Goal: Information Seeking & Learning: Learn about a topic

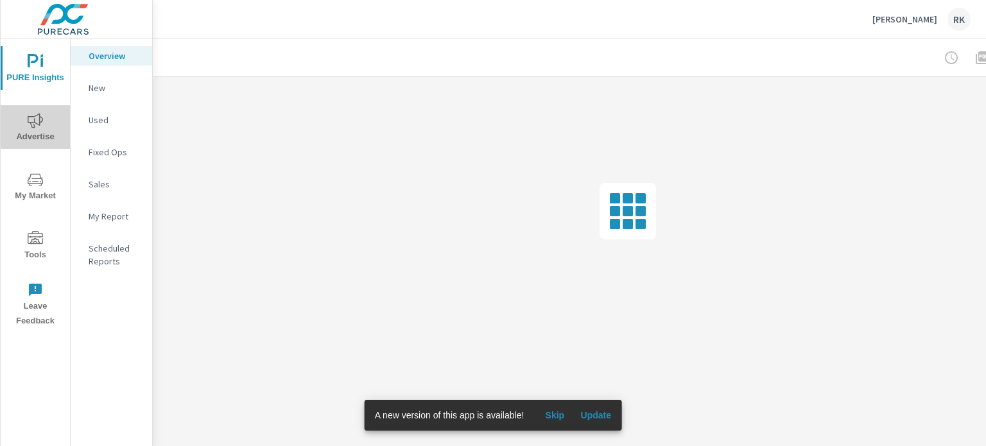
click at [35, 128] on icon "nav menu" at bounding box center [35, 120] width 15 height 15
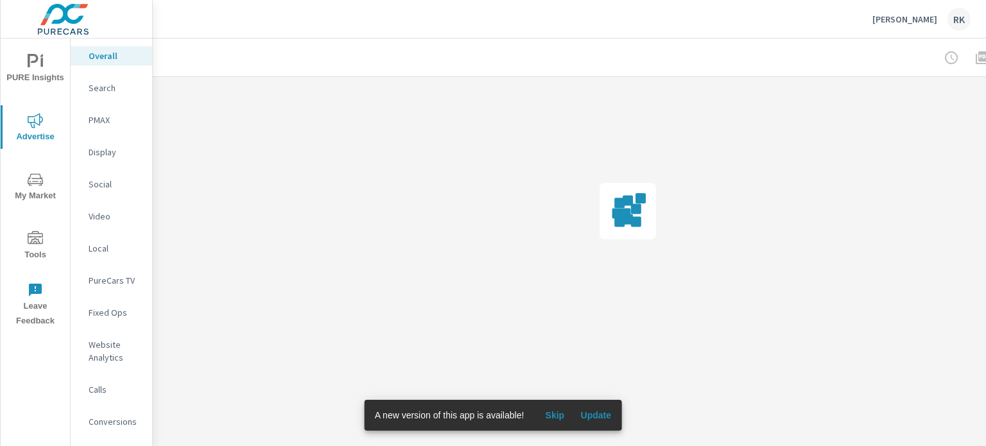
click at [598, 415] on span "Update" at bounding box center [595, 416] width 31 height 12
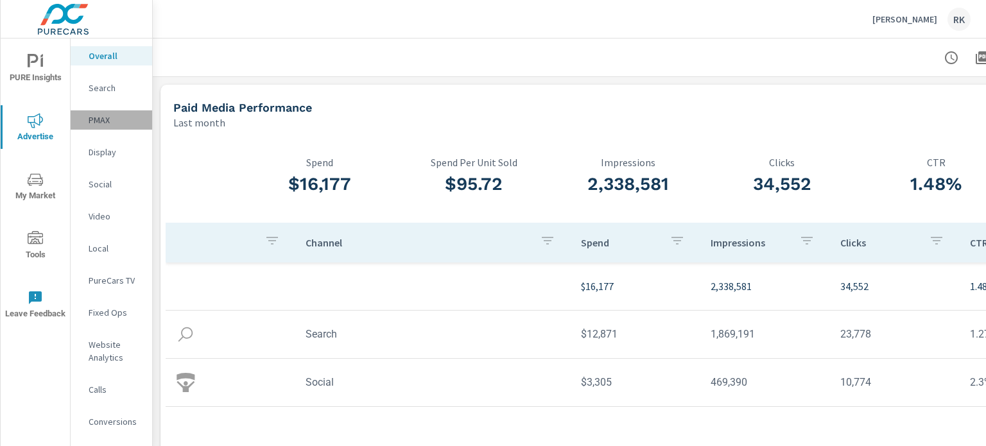
click at [96, 119] on p "PMAX" at bounding box center [115, 120] width 53 height 13
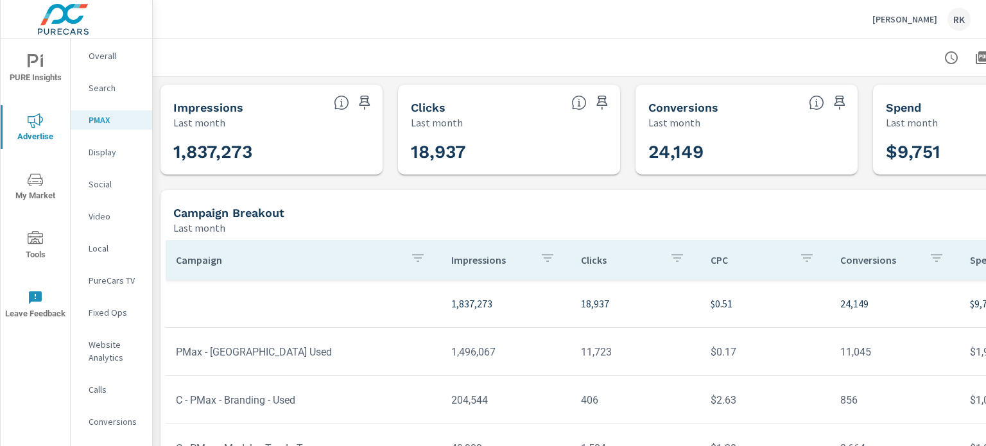
scroll to position [48, 0]
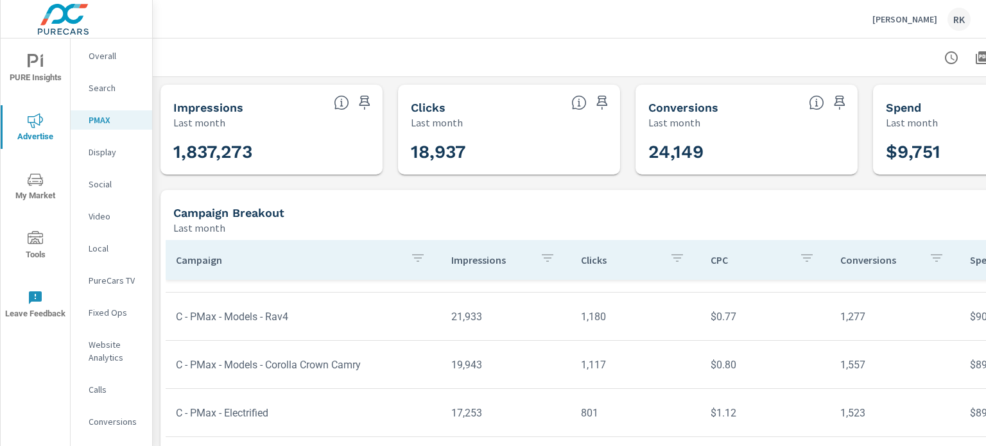
scroll to position [191, 0]
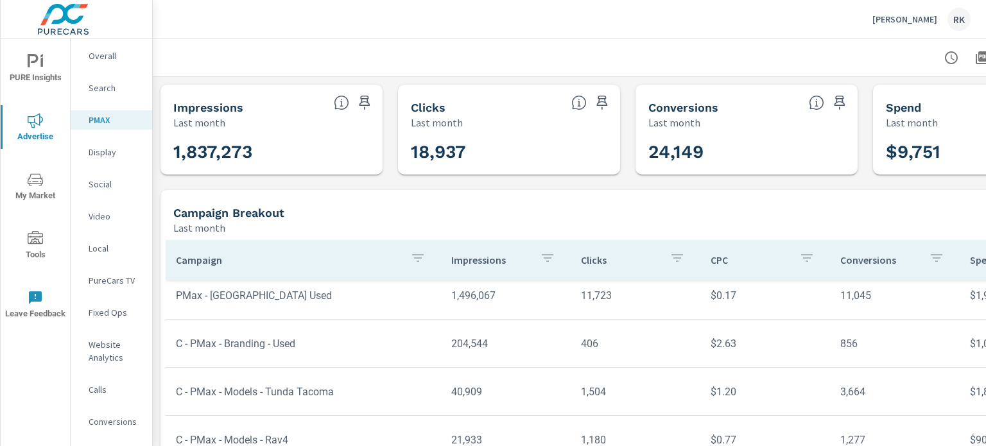
scroll to position [53, 0]
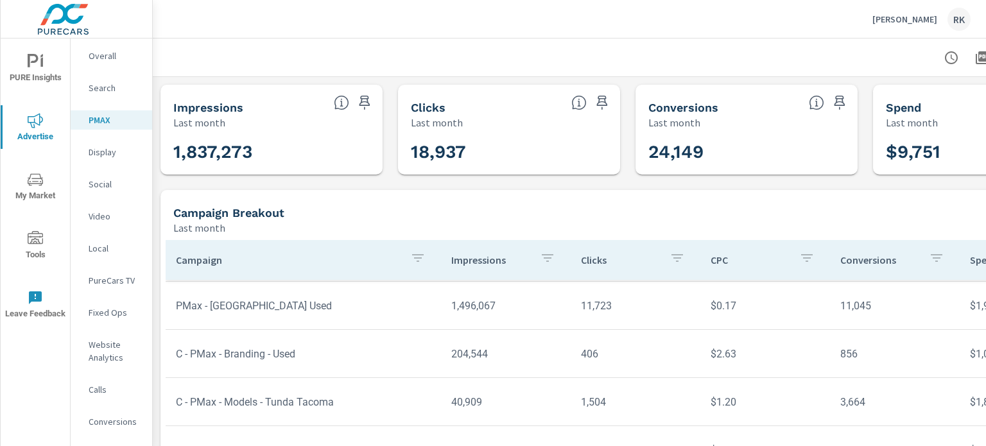
scroll to position [46, 0]
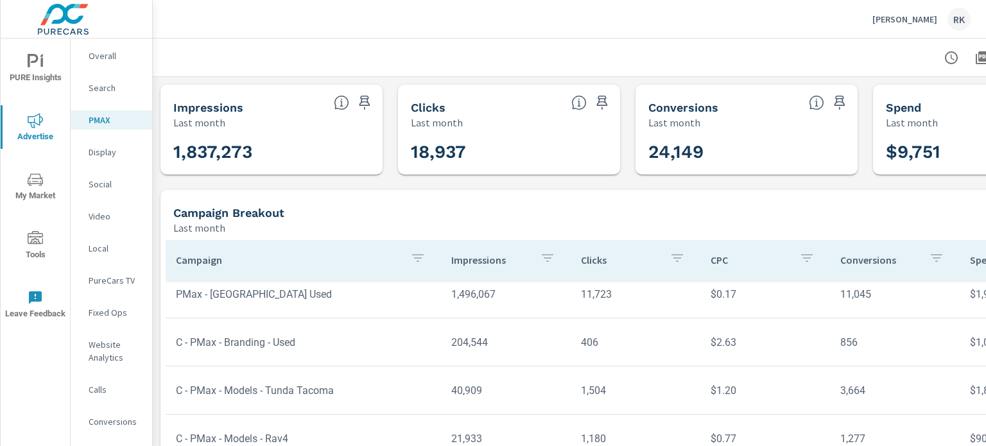
scroll to position [58, 0]
click at [953, 57] on icon "button" at bounding box center [951, 57] width 15 height 15
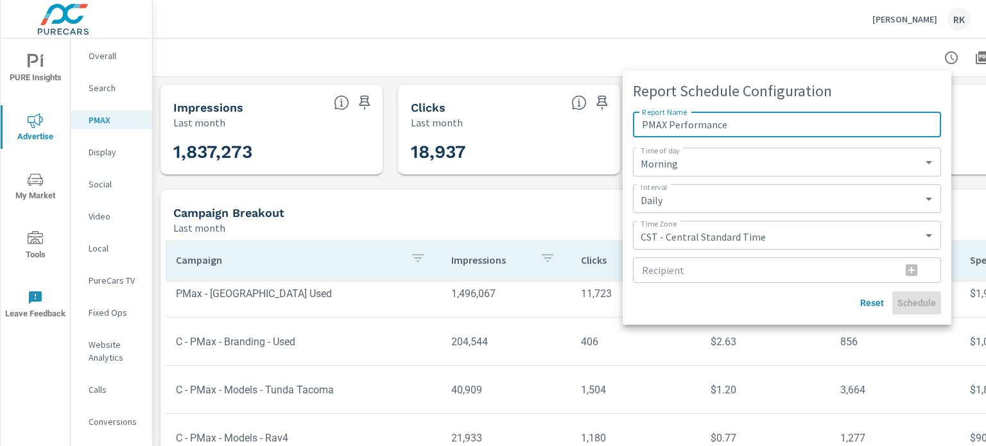
click at [836, 65] on div at bounding box center [493, 223] width 986 height 446
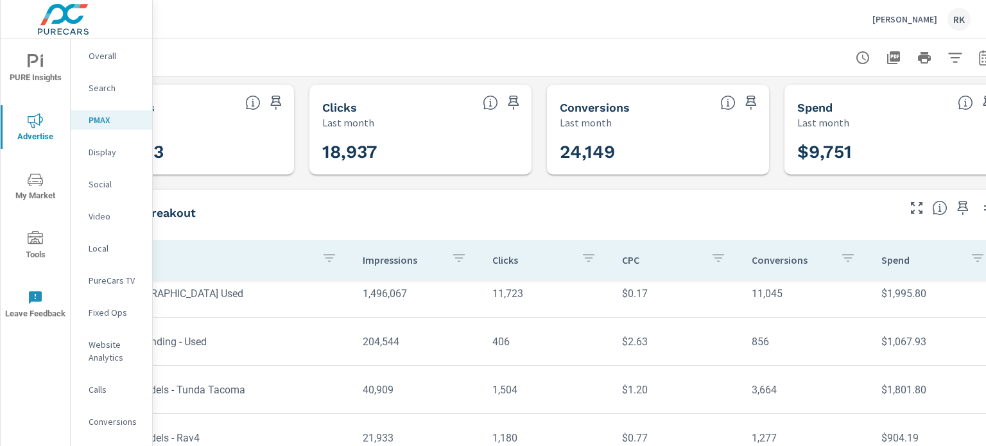
scroll to position [0, 126]
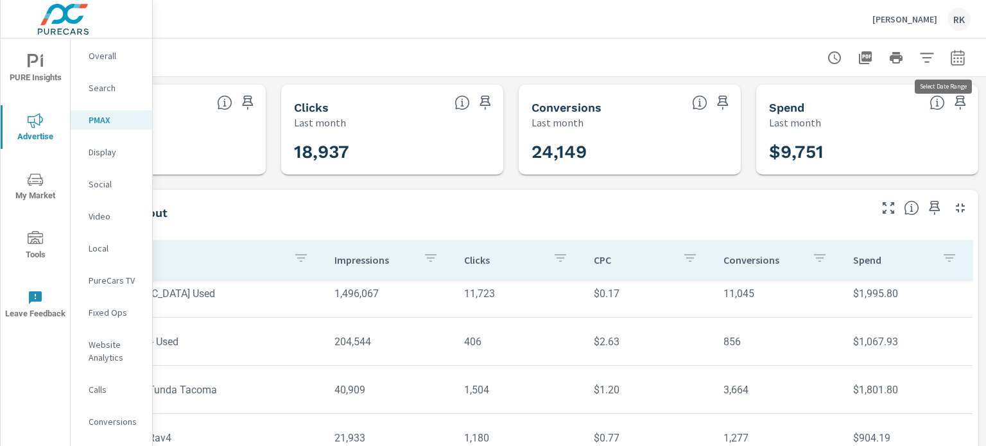
click at [950, 64] on icon "button" at bounding box center [957, 57] width 15 height 15
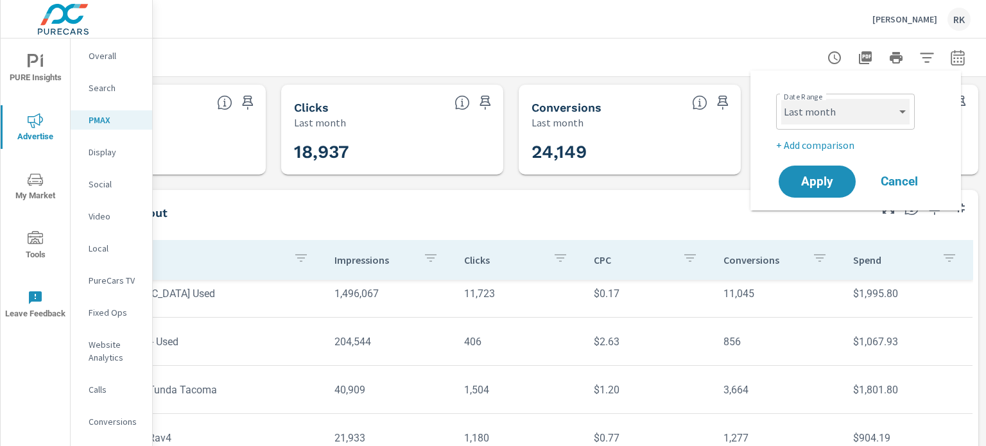
click at [902, 110] on select "Custom Yesterday Last week Last 7 days Last 14 days Last 30 days Last 45 days L…" at bounding box center [845, 112] width 128 height 26
click at [781, 99] on select "Custom Yesterday Last week Last 7 days Last 14 days Last 30 days Last 45 days L…" at bounding box center [845, 112] width 128 height 26
select select "Last 3 months"
click at [839, 145] on p "+ Add comparison" at bounding box center [858, 144] width 164 height 15
select select "Previous period"
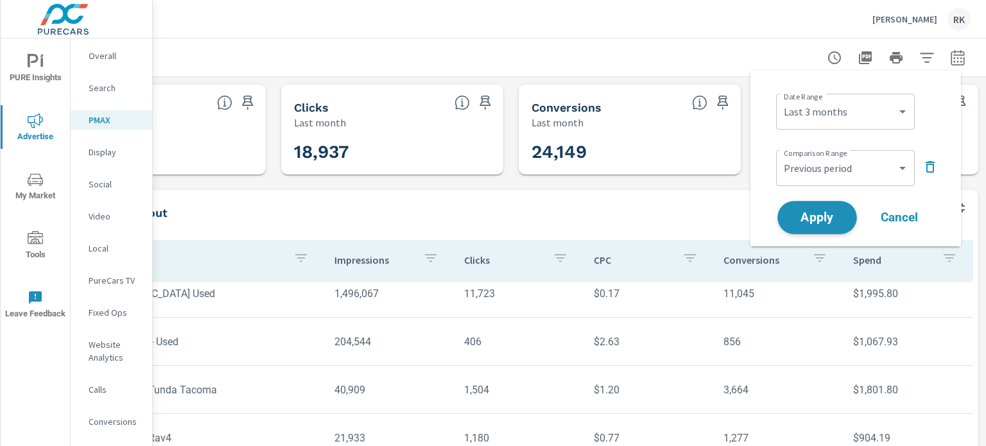
click at [814, 223] on span "Apply" at bounding box center [817, 218] width 53 height 12
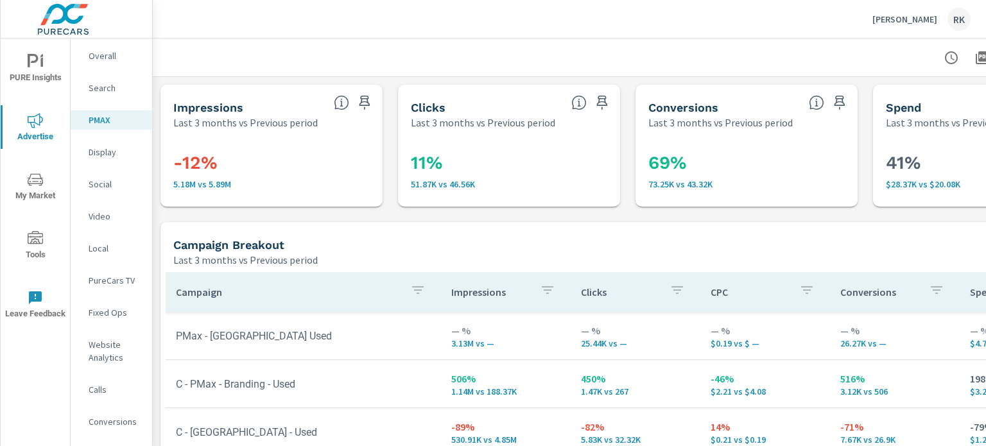
scroll to position [0, 126]
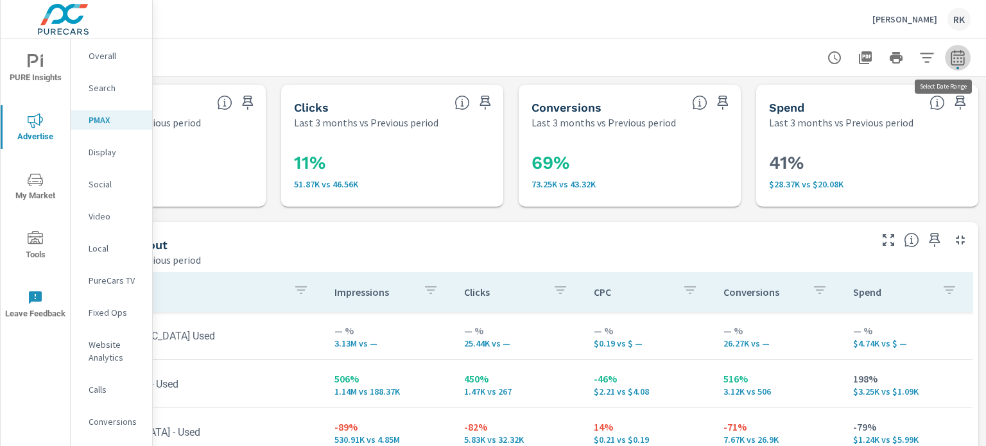
click at [950, 63] on icon "button" at bounding box center [957, 57] width 15 height 15
select select "Last 3 months"
select select "Previous period"
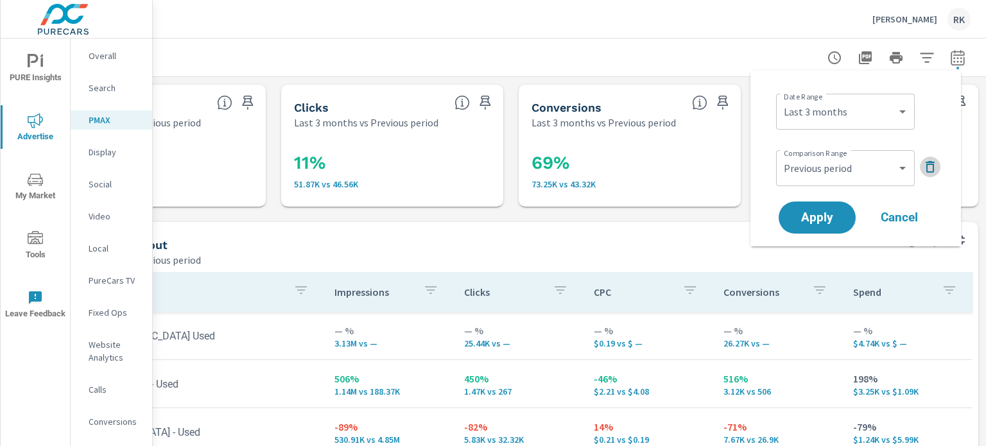
click at [930, 166] on icon "button" at bounding box center [930, 166] width 15 height 15
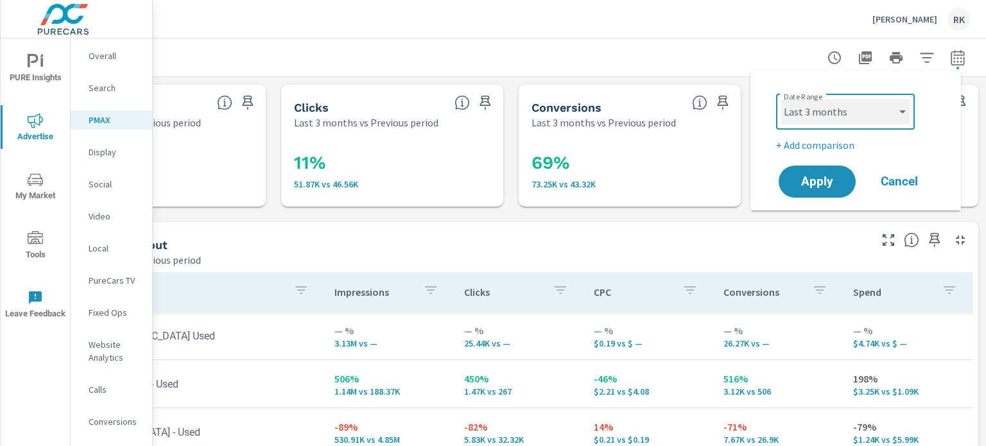
click at [902, 110] on select "Custom Yesterday Last week Last 7 days Last 14 days Last 30 days Last 45 days L…" at bounding box center [845, 112] width 128 height 26
click at [781, 99] on select "Custom Yesterday Last week Last 7 days Last 14 days Last 30 days Last 45 days L…" at bounding box center [845, 112] width 128 height 26
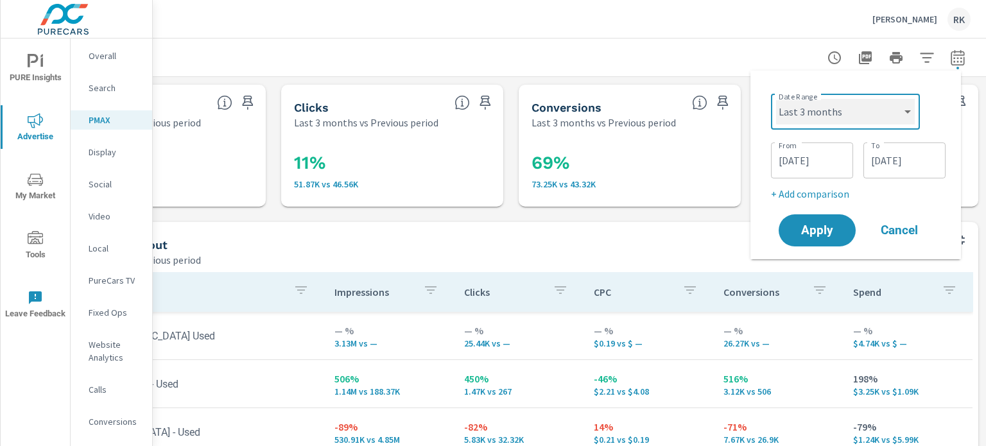
select select "custom"
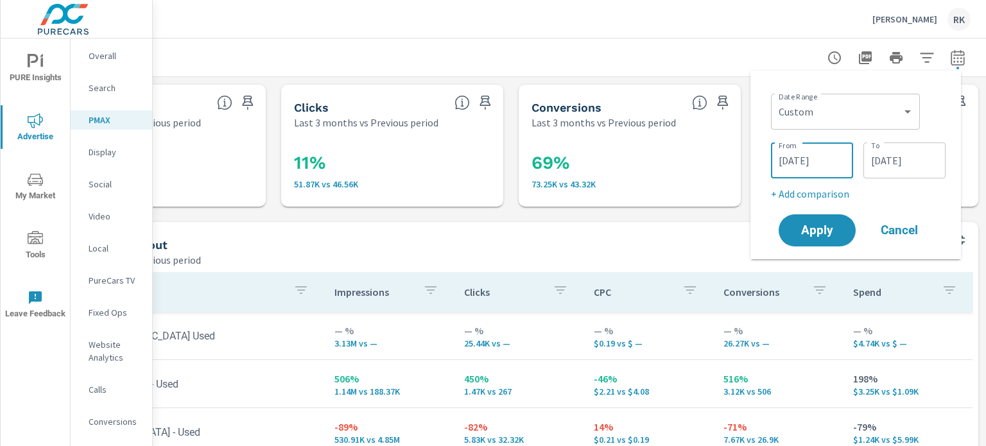
click at [832, 157] on input "06/01/2025" at bounding box center [812, 161] width 72 height 26
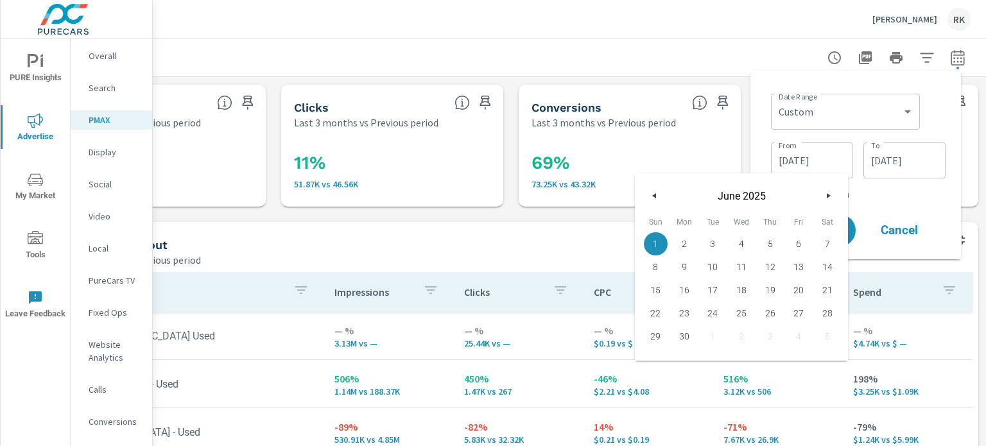
click at [656, 193] on button "button" at bounding box center [654, 195] width 15 height 15
click at [650, 317] on span "18" at bounding box center [655, 313] width 29 height 17
type input "05/18/2025"
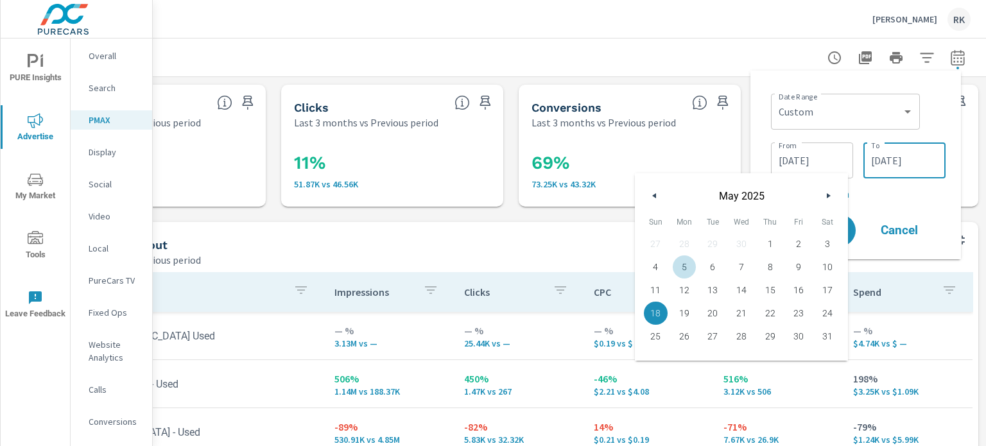
click at [904, 161] on input "08/31/2025" at bounding box center [905, 161] width 72 height 26
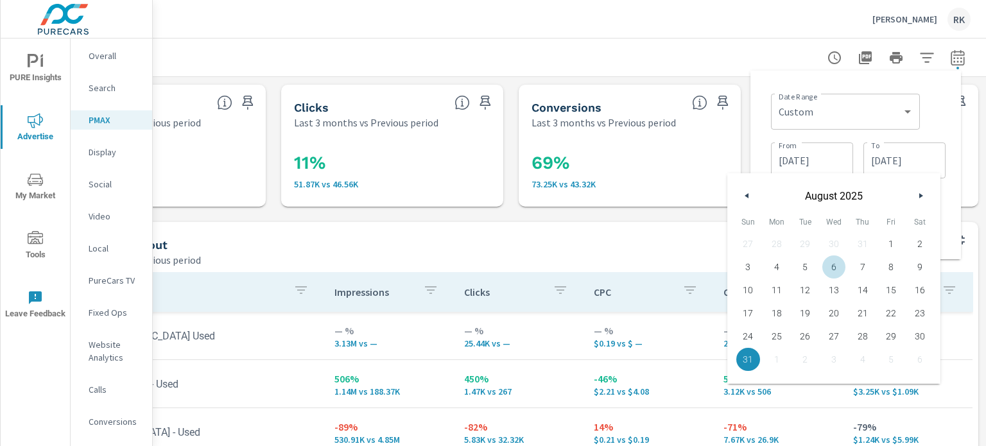
click at [918, 202] on button "button" at bounding box center [920, 195] width 15 height 15
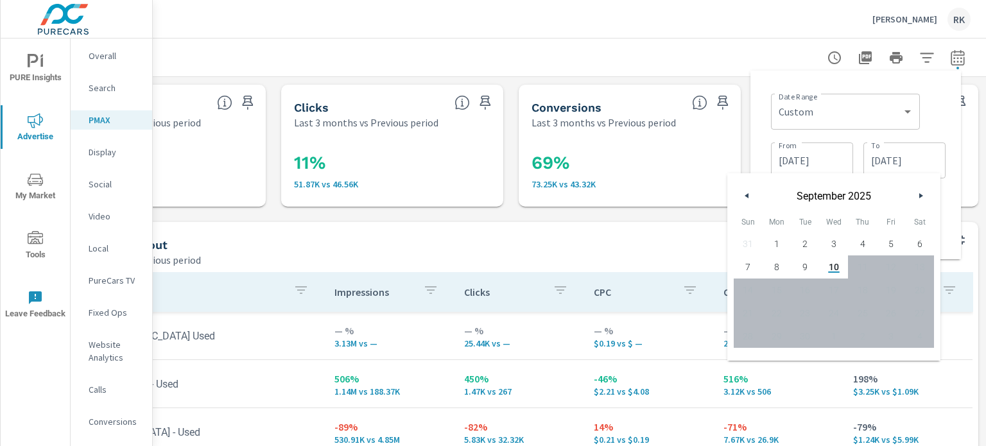
click at [837, 268] on span "10" at bounding box center [834, 267] width 29 height 17
type input "09/10/2025"
click at [820, 256] on button "10" at bounding box center [834, 267] width 29 height 23
click at [943, 141] on div "From 05/18/2025 From To 09/10/2025 To" at bounding box center [858, 159] width 175 height 44
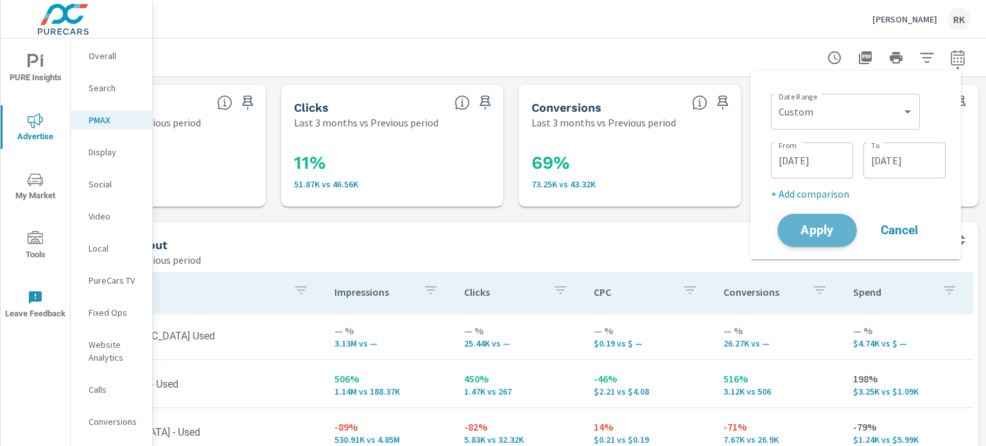
click at [830, 231] on span "Apply" at bounding box center [817, 231] width 53 height 12
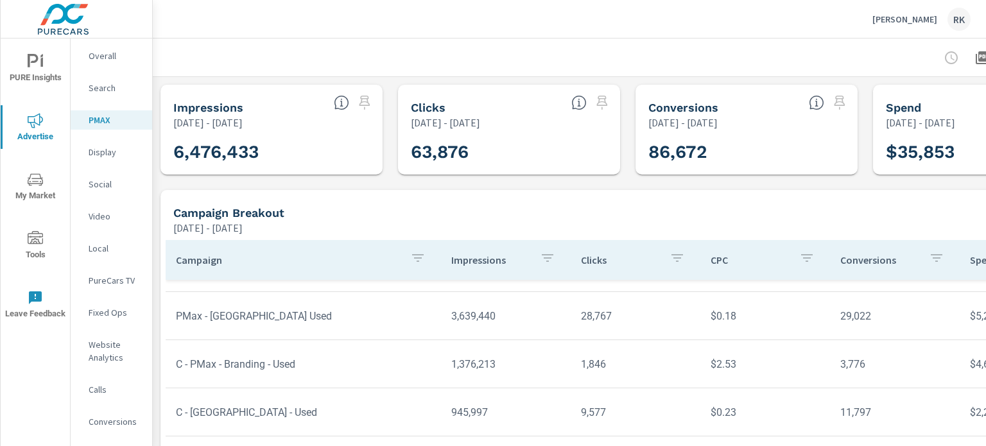
scroll to position [35, 0]
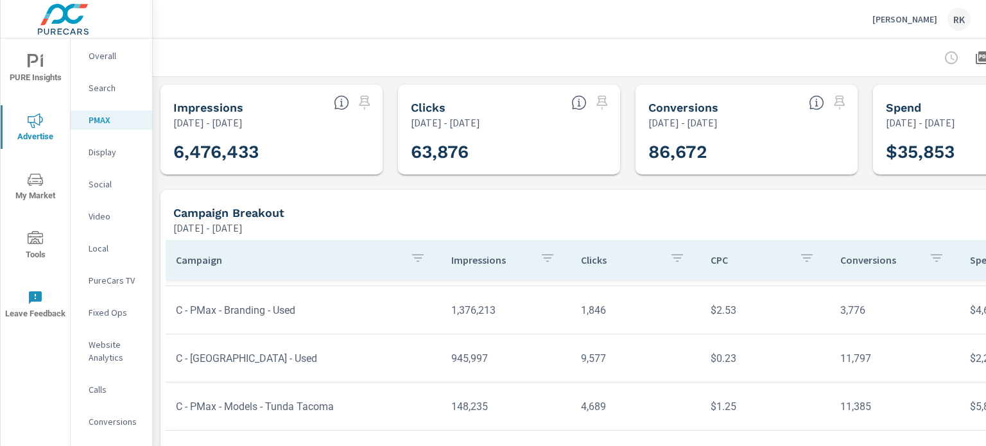
scroll to position [0, 126]
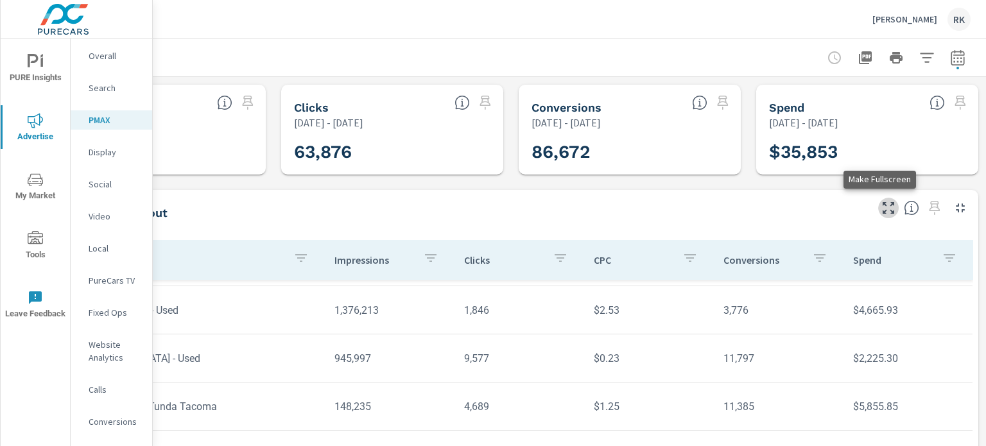
click at [881, 207] on icon "button" at bounding box center [888, 207] width 15 height 15
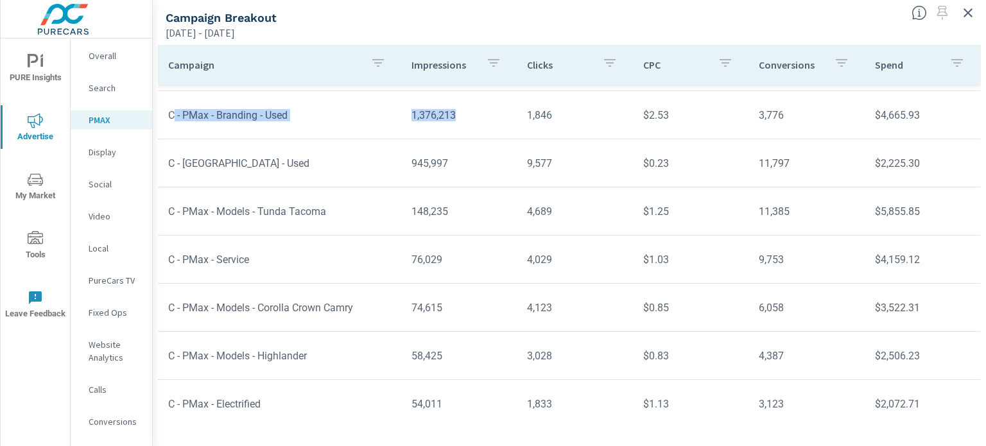
drag, startPoint x: 174, startPoint y: 118, endPoint x: 484, endPoint y: 126, distance: 310.3
click at [484, 126] on tr "C - PMax - Branding - Used 1,376,213 1,846 $2.53 3,776 $4,665.93" at bounding box center [569, 115] width 823 height 48
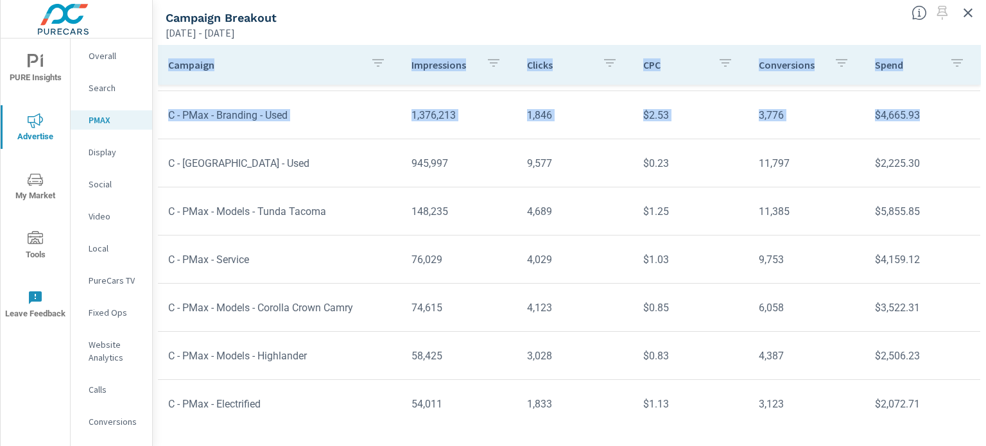
drag, startPoint x: 171, startPoint y: 65, endPoint x: 920, endPoint y: 127, distance: 751.3
click at [920, 127] on table "Campaign Impressions Clicks CPC Conversions Spend 6,476,433 63,876 $0.56 86,672…" at bounding box center [569, 264] width 823 height 618
copy table "Campaign Impressions Clicks CPC Conversions Spend 6,476,433 63,876 $0.56 86,672…"
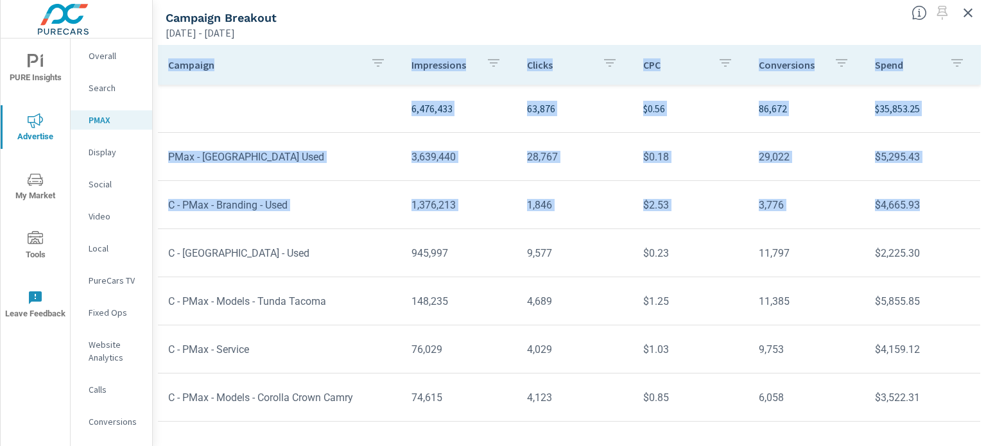
click at [252, 206] on td "C - PMax - Branding - Used" at bounding box center [279, 205] width 243 height 33
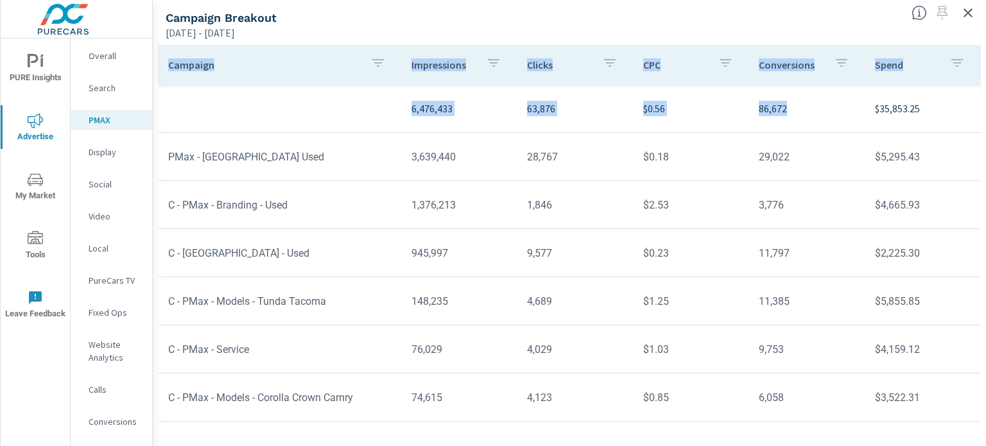
drag, startPoint x: 160, startPoint y: 57, endPoint x: 794, endPoint y: 89, distance: 635.2
click at [794, 89] on table "Campaign Impressions Clicks CPC Conversions Spend 6,476,433 63,876 $0.56 86,672…" at bounding box center [569, 354] width 823 height 618
copy table "Campaign Impressions Clicks CPC Conversions Spend 6"
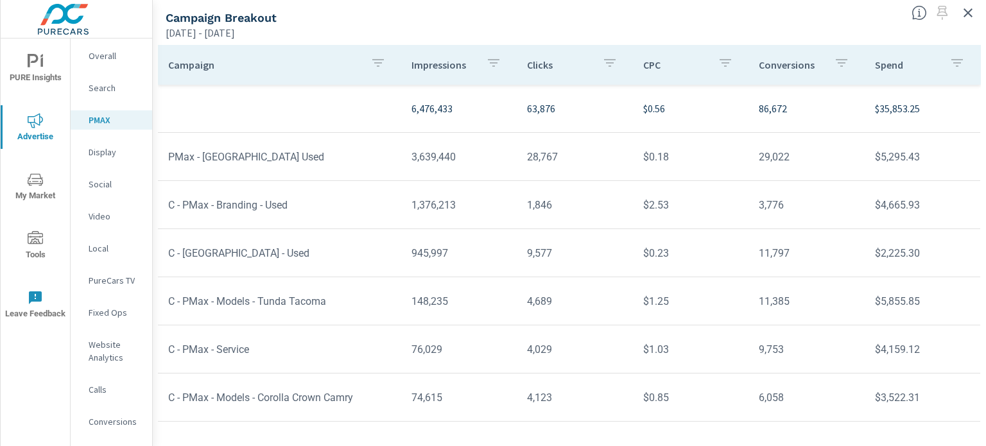
click at [794, 89] on tr "6,476,433 63,876 $0.56 86,672 $35,853.25" at bounding box center [569, 109] width 823 height 48
click at [432, 209] on td "1,376,213" at bounding box center [459, 205] width 116 height 33
copy td "1,376,213"
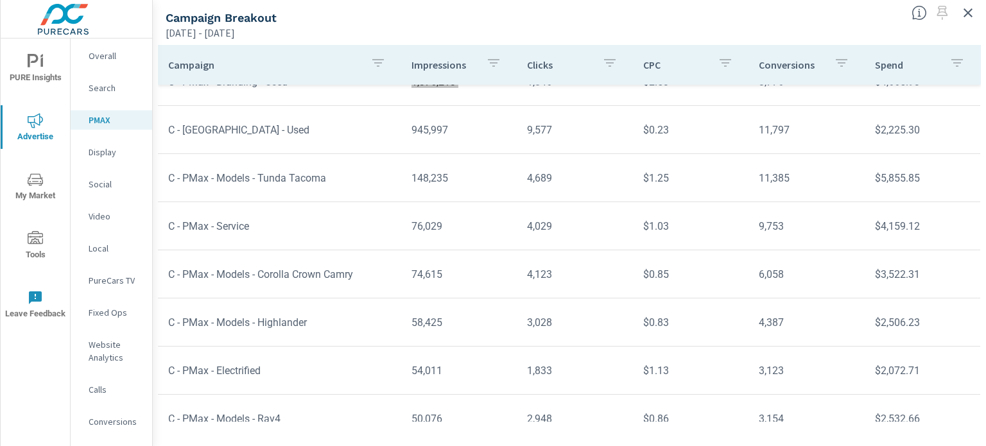
scroll to position [126, 0]
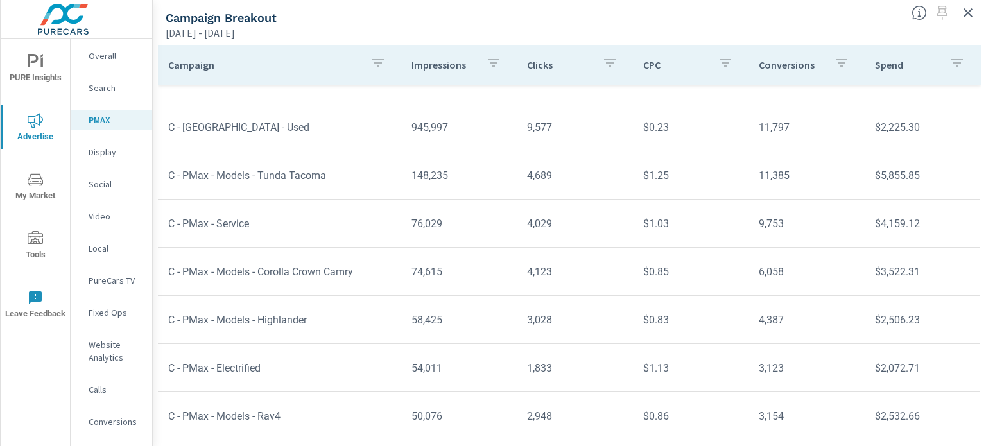
click at [102, 182] on p "Social" at bounding box center [115, 184] width 53 height 13
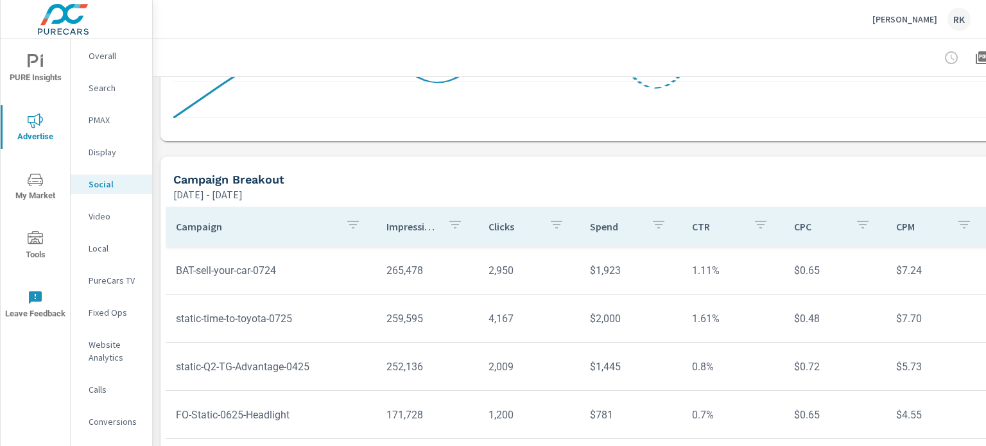
scroll to position [351, 0]
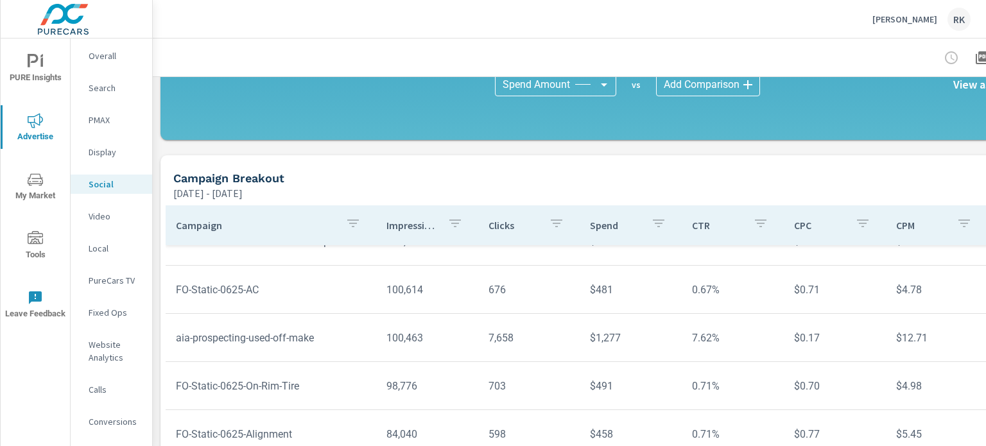
scroll to position [366, 0]
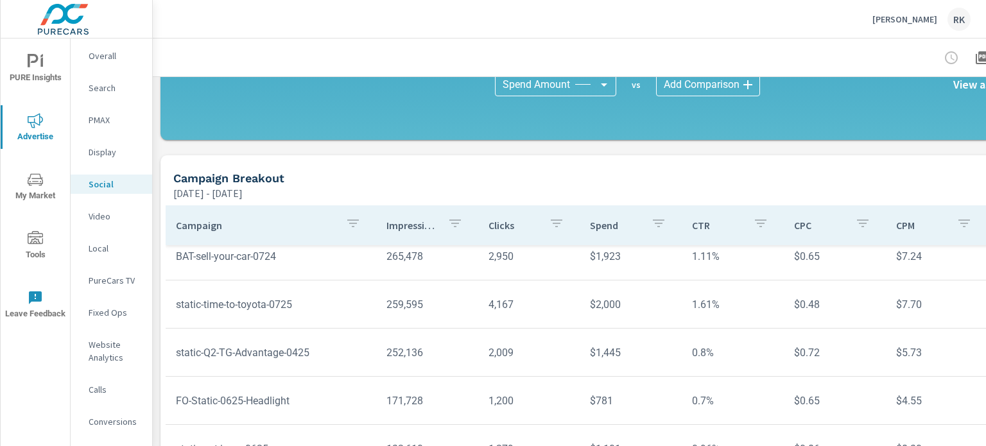
scroll to position [49, 0]
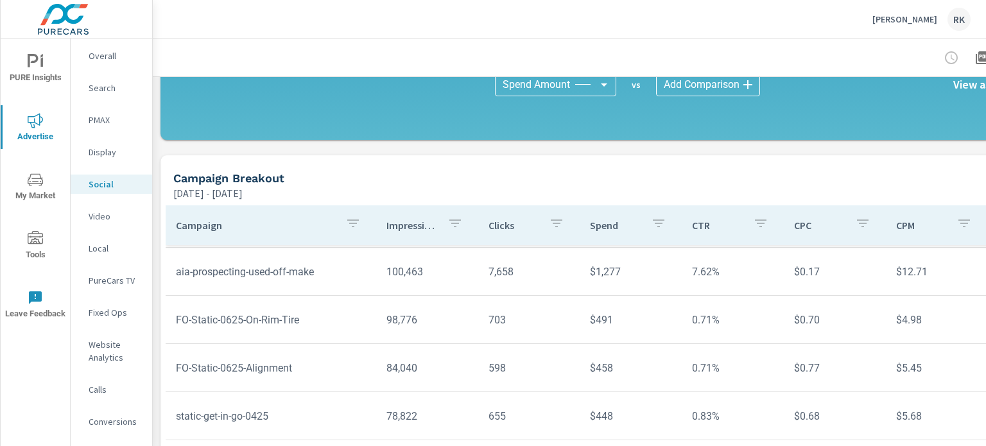
scroll to position [432, 0]
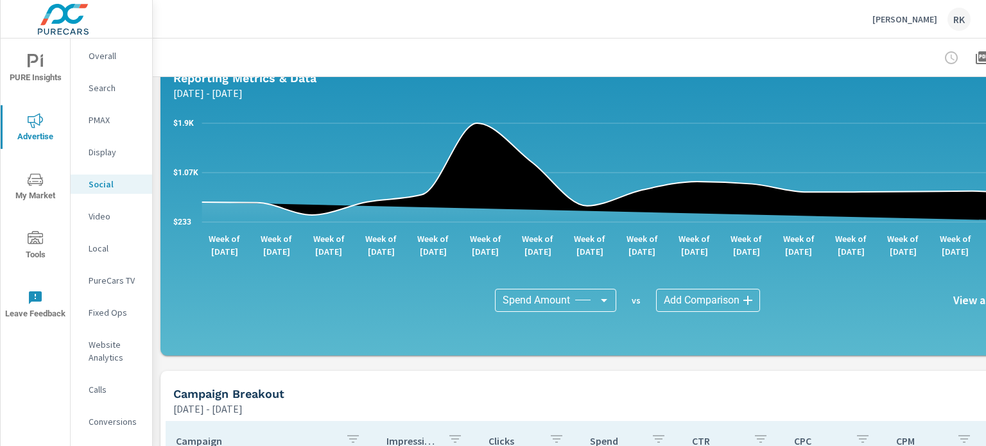
scroll to position [135, 126]
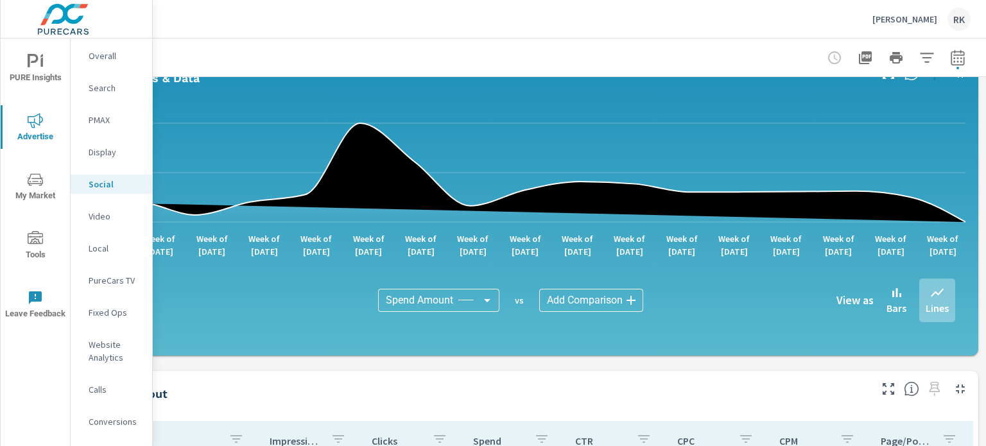
click at [950, 56] on icon "button" at bounding box center [957, 57] width 15 height 15
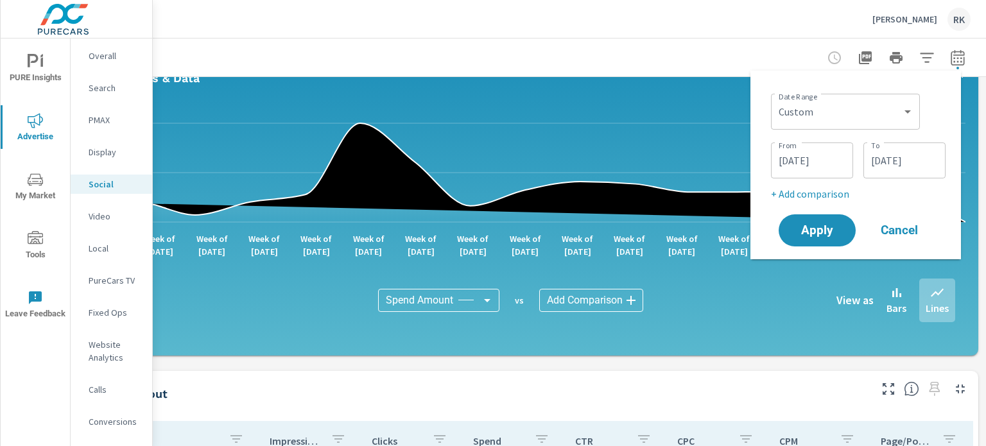
click at [823, 166] on input "05/18/2025" at bounding box center [812, 161] width 72 height 26
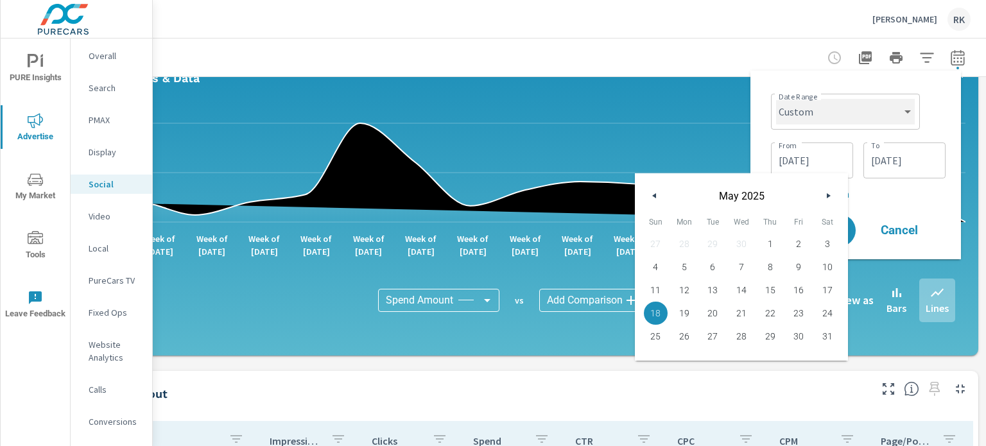
click at [868, 105] on select "Custom Yesterday Last week Last 7 days Last 14 days Last 30 days Last 45 days L…" at bounding box center [845, 112] width 139 height 26
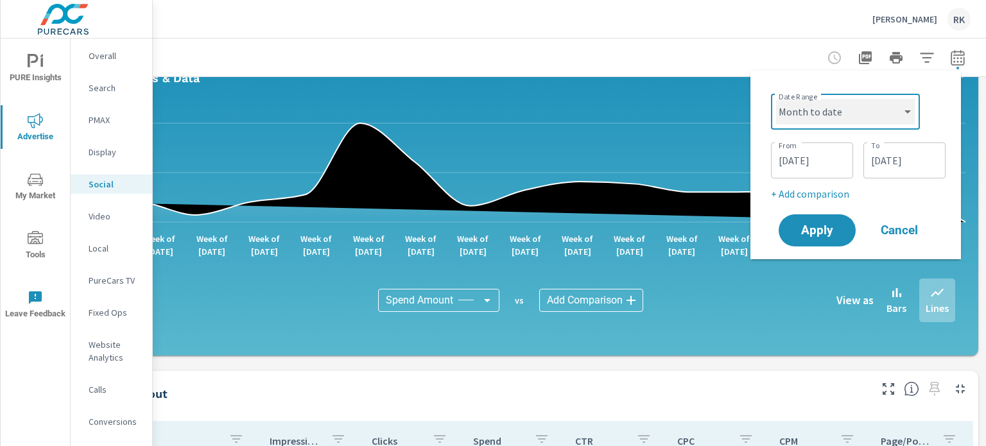
click at [776, 99] on select "Custom Yesterday Last week Last 7 days Last 14 days Last 30 days Last 45 days L…" at bounding box center [845, 112] width 139 height 26
select select "Month to date"
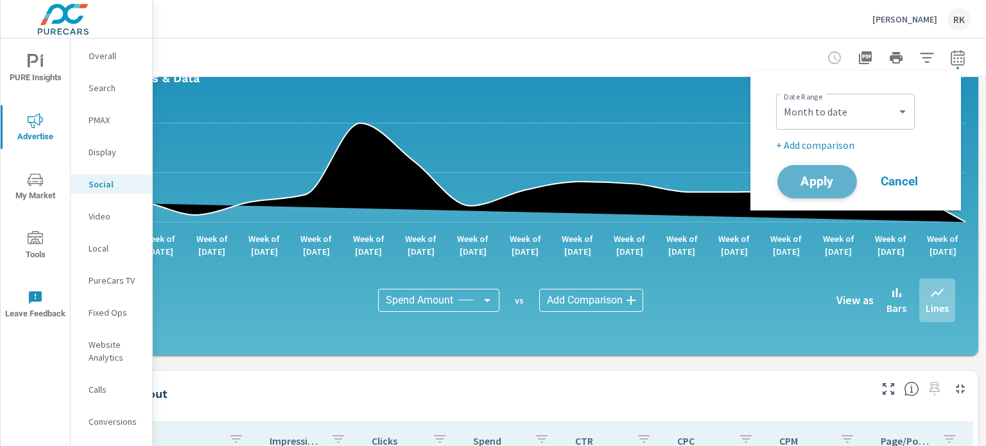
click at [814, 193] on button "Apply" at bounding box center [818, 181] width 80 height 33
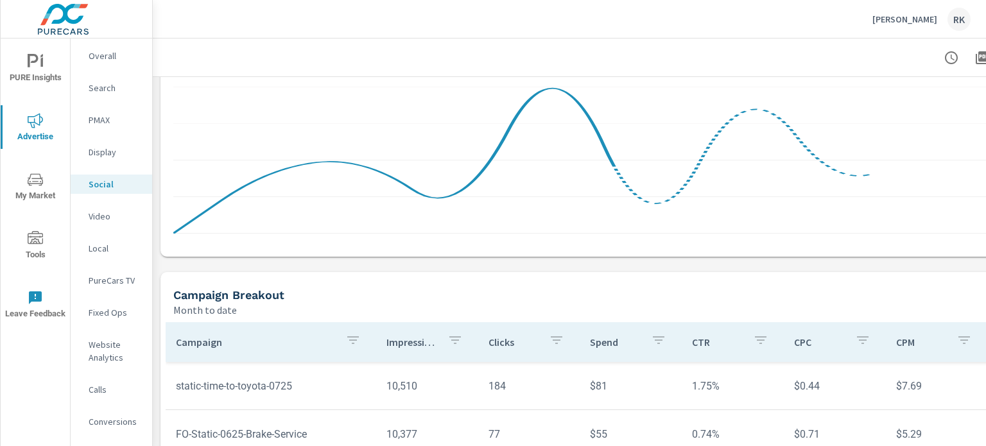
scroll to position [240, 0]
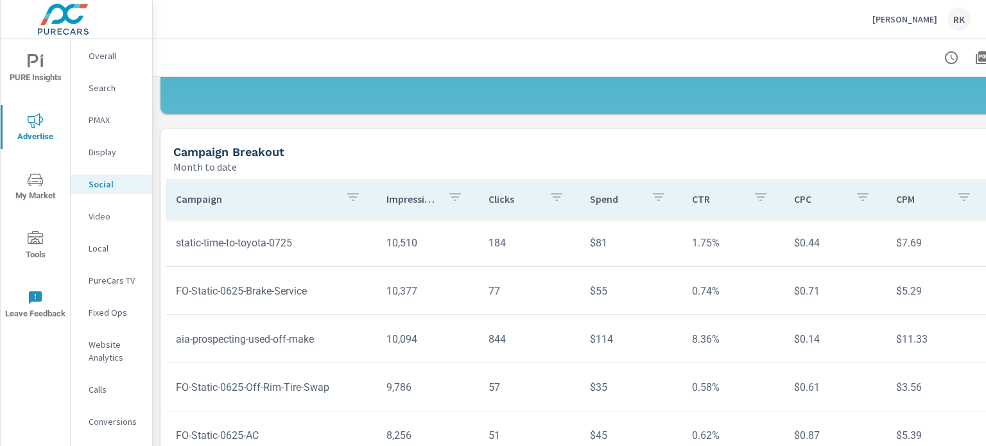
scroll to position [378, 0]
drag, startPoint x: 354, startPoint y: 308, endPoint x: 303, endPoint y: 342, distance: 61.6
click at [303, 342] on td "FO-Static-0625-On-Rim-Tire" at bounding box center [271, 338] width 211 height 33
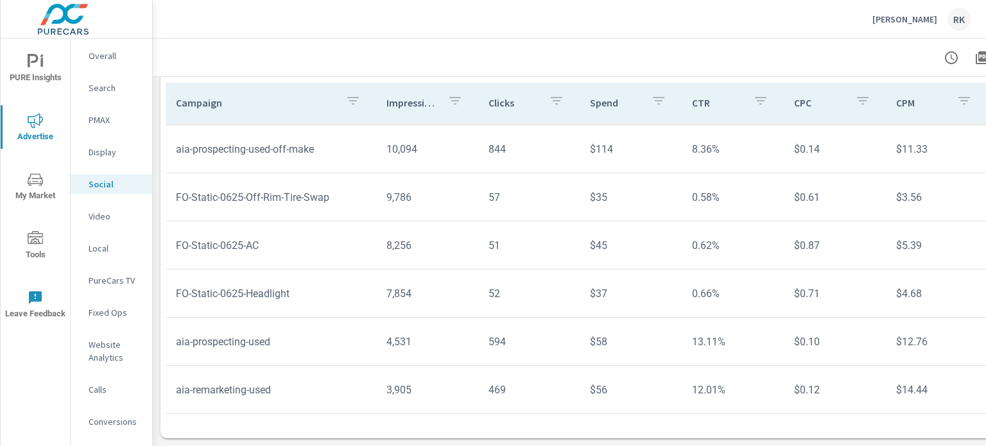
scroll to position [483, 0]
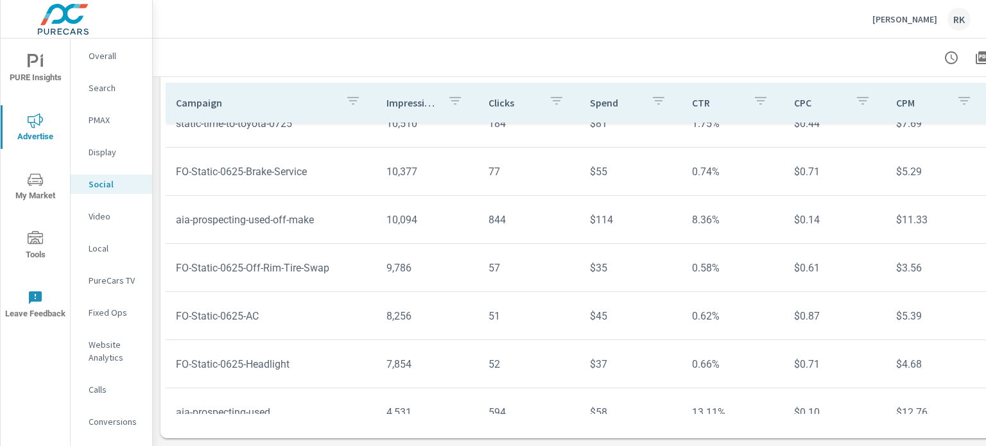
scroll to position [216, 0]
drag, startPoint x: 383, startPoint y: 209, endPoint x: 884, endPoint y: 227, distance: 500.5
click at [884, 227] on tr "aia-prospecting-used-off-make 10,094 844 $114 8.36% $0.14 $11.33 908" at bounding box center [628, 220] width 924 height 48
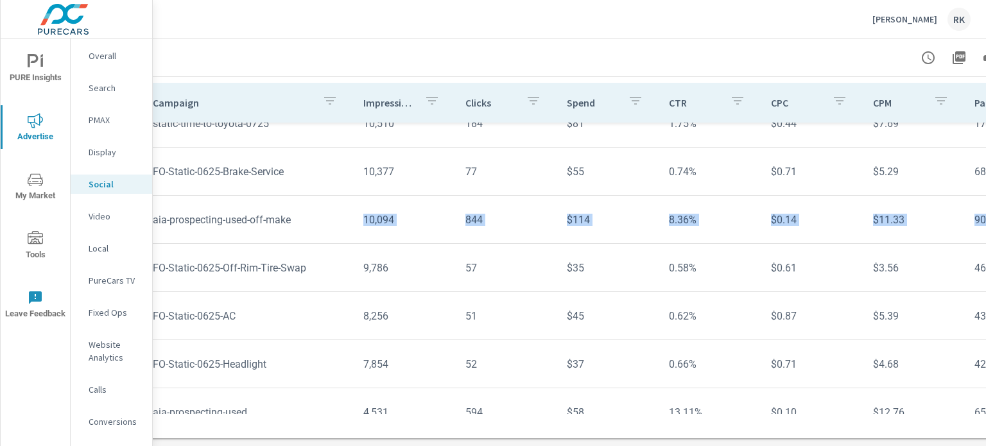
scroll to position [483, 126]
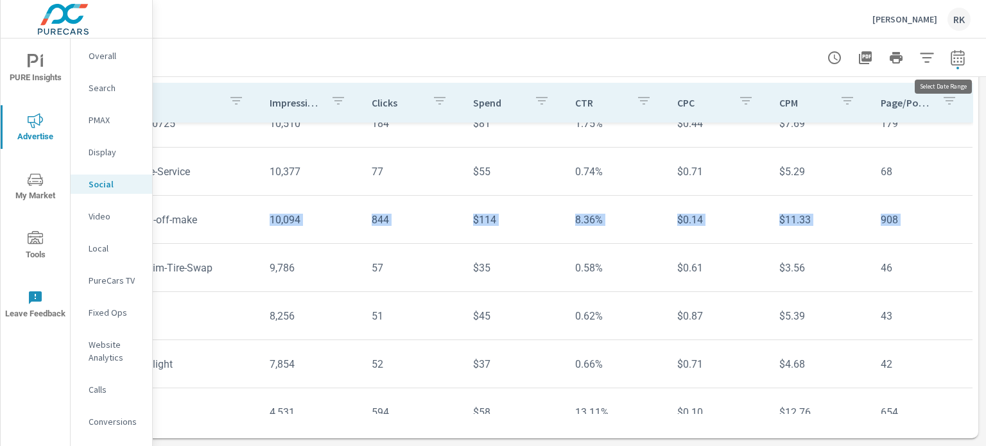
click at [950, 61] on icon "button" at bounding box center [957, 57] width 15 height 15
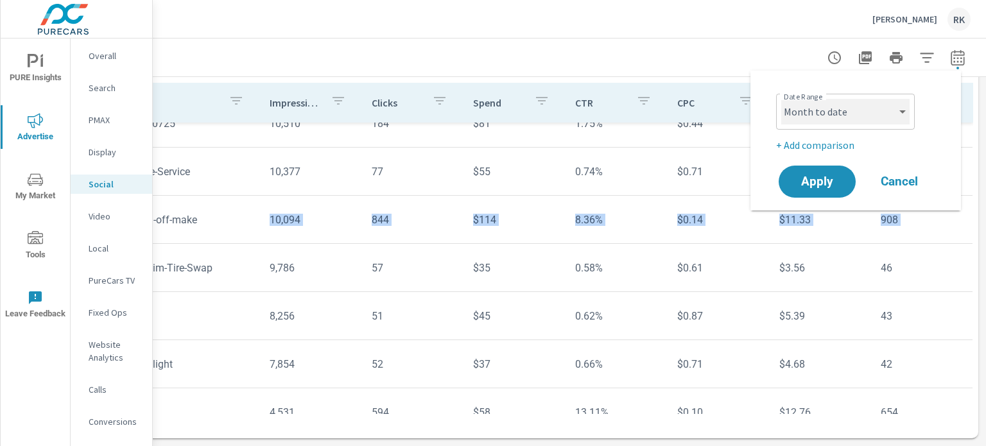
click at [870, 117] on select "Custom Yesterday Last week Last 7 days Last 14 days Last 30 days Last 45 days L…" at bounding box center [845, 112] width 128 height 26
click at [781, 99] on select "Custom Yesterday Last week Last 7 days Last 14 days Last 30 days Last 45 days L…" at bounding box center [845, 112] width 128 height 26
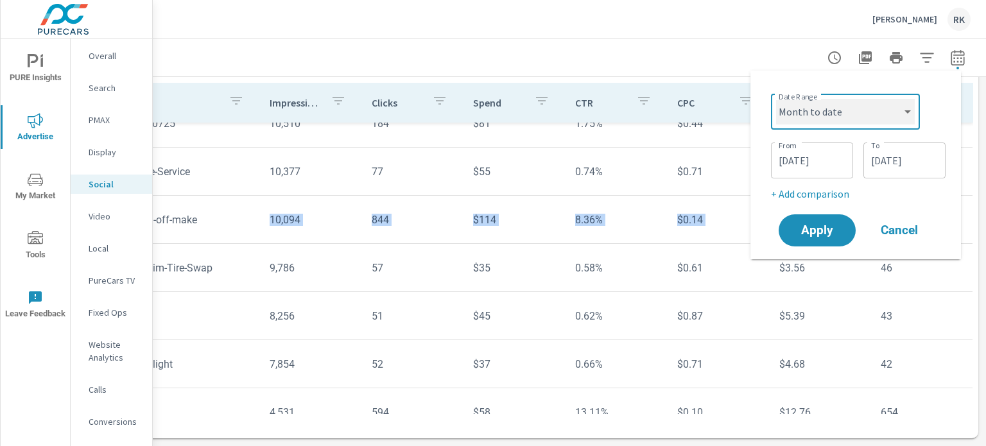
select select "custom"
click at [822, 157] on input "09/01/2025" at bounding box center [812, 161] width 72 height 26
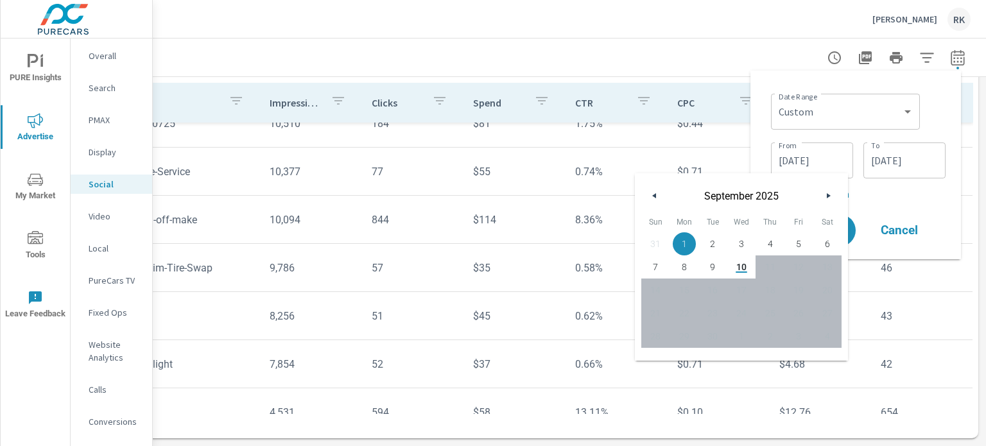
click at [655, 195] on icon "button" at bounding box center [653, 195] width 6 height 5
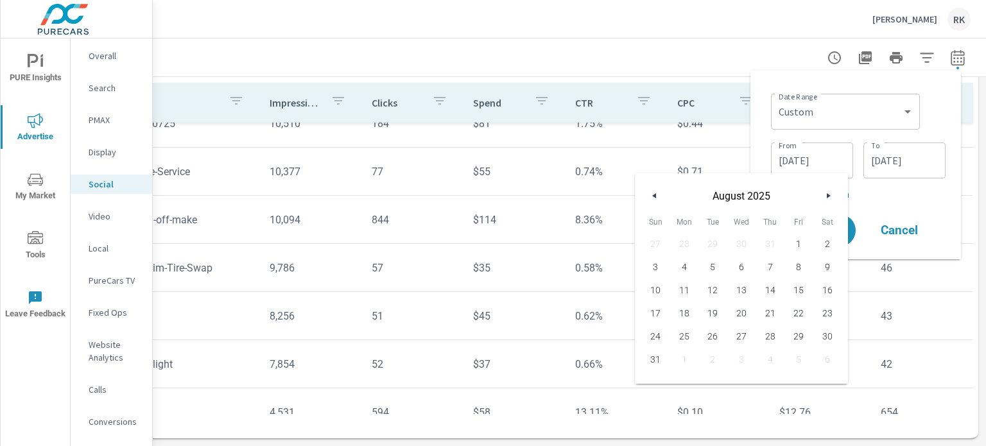
click at [655, 195] on icon "button" at bounding box center [653, 195] width 6 height 5
click at [654, 192] on button "button" at bounding box center [654, 195] width 15 height 15
click at [656, 314] on span "18" at bounding box center [655, 313] width 29 height 17
type input "05/18/2025"
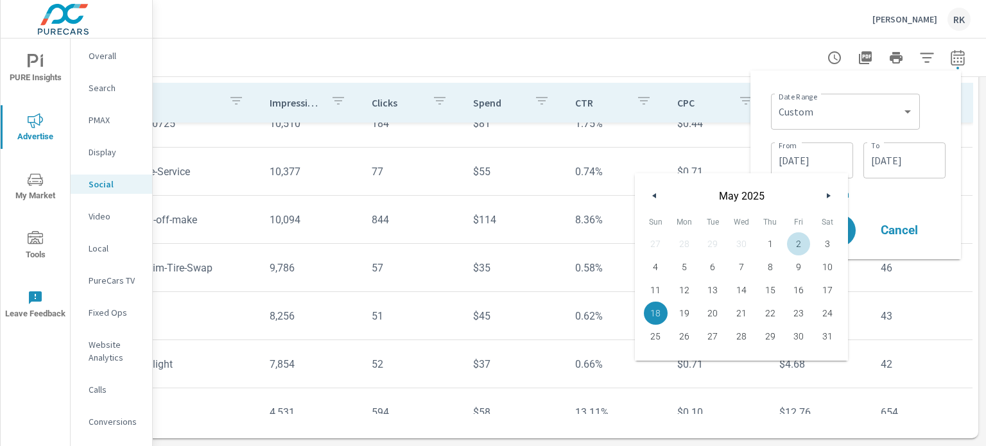
click at [899, 205] on div "Date Range Custom Yesterday Last week Last 7 days Last 14 days Last 30 days Las…" at bounding box center [856, 165] width 190 height 168
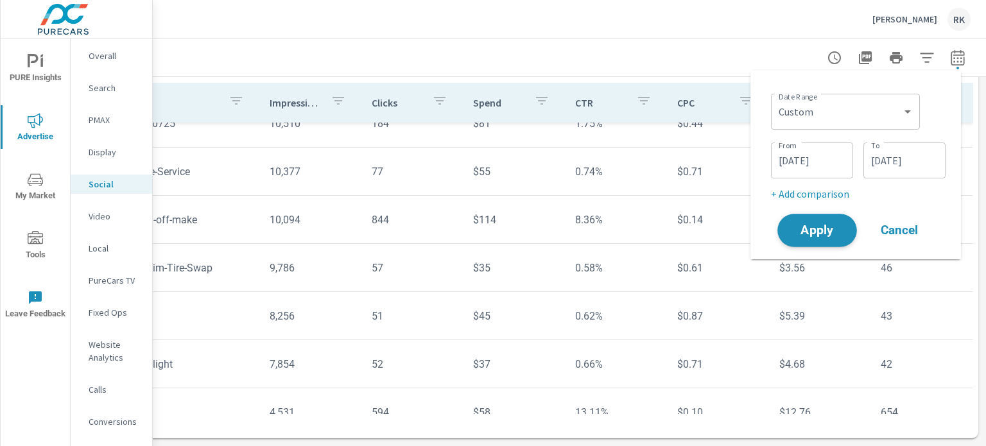
click at [821, 227] on span "Apply" at bounding box center [817, 231] width 53 height 12
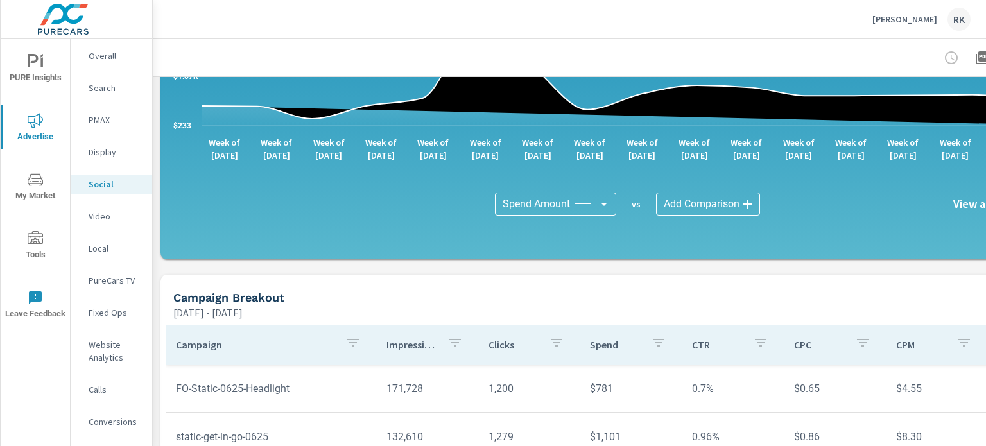
scroll to position [231, 0]
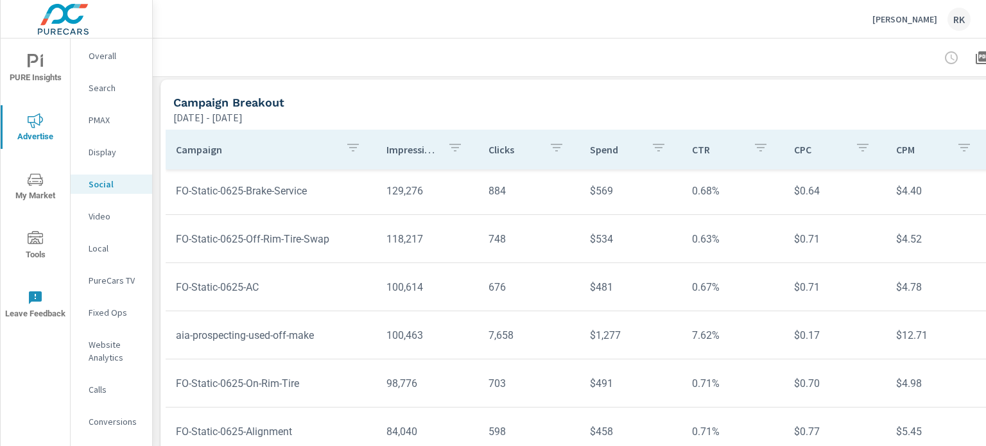
scroll to position [429, 0]
click at [393, 338] on td "100,463" at bounding box center [427, 333] width 102 height 33
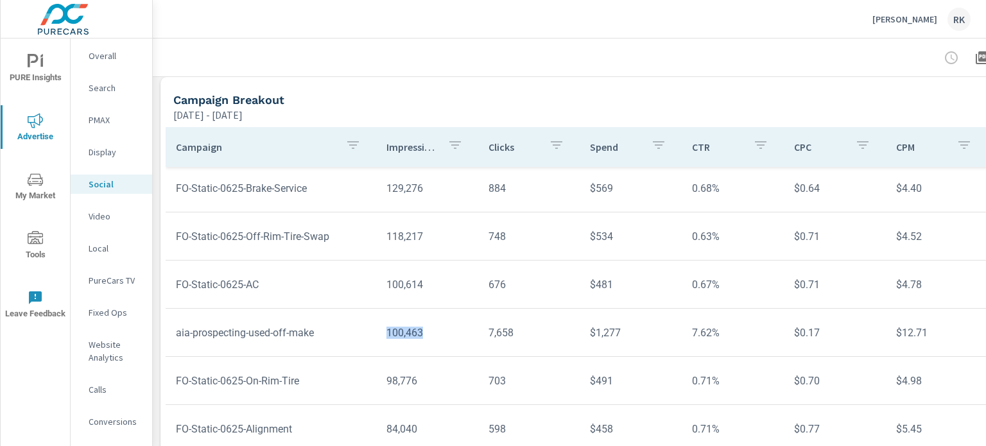
click at [393, 338] on td "100,463" at bounding box center [427, 333] width 102 height 33
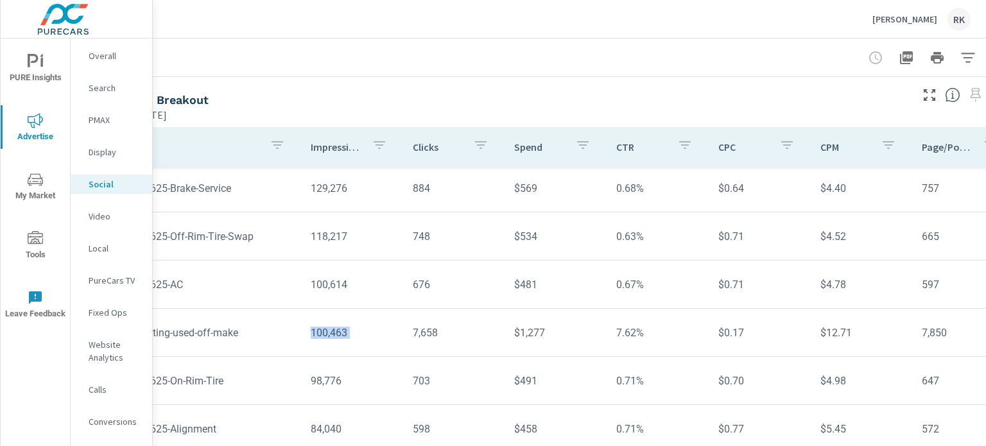
scroll to position [429, 126]
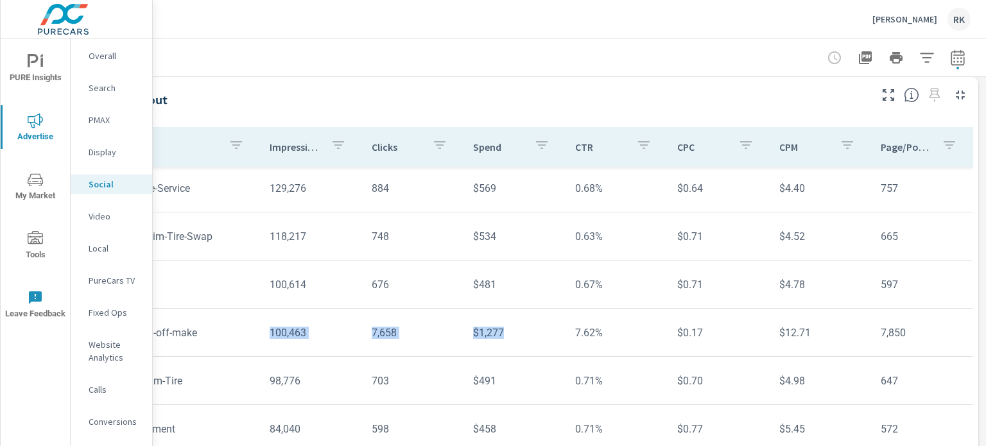
drag, startPoint x: 497, startPoint y: 330, endPoint x: 250, endPoint y: 335, distance: 247.3
click at [250, 335] on tr "aia-prospecting-used-off-make 100,463 7,658 $1,277 7.62% $0.17 $12.71 7,850" at bounding box center [511, 333] width 924 height 48
click at [259, 335] on td "100,463" at bounding box center [310, 333] width 102 height 33
drag, startPoint x: 250, startPoint y: 333, endPoint x: 604, endPoint y: 338, distance: 353.8
click at [604, 338] on tr "aia-prospecting-used-off-make 100,463 7,658 $1,277 7.62% $0.17 $12.71 7,850" at bounding box center [511, 333] width 924 height 48
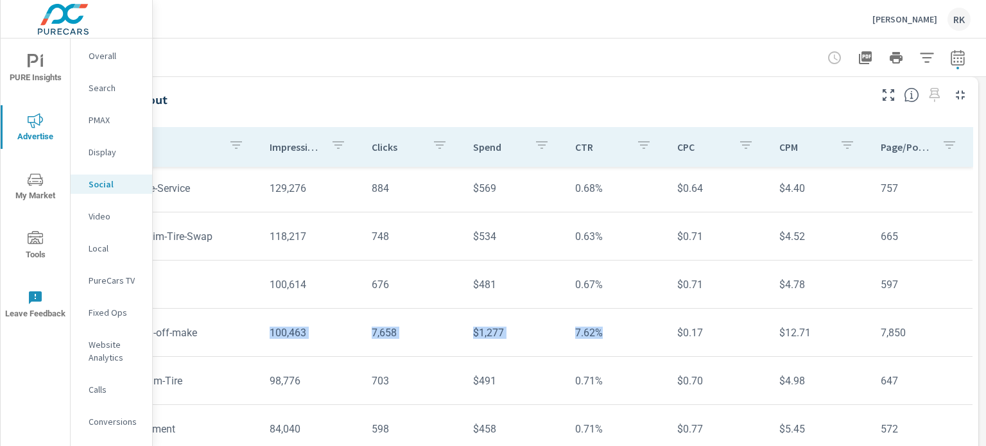
copy tr "100,463 7,658 $1,277 7.62%"
click at [604, 338] on td "7.62%" at bounding box center [616, 333] width 102 height 33
drag, startPoint x: 597, startPoint y: 340, endPoint x: 215, endPoint y: 346, distance: 381.5
click at [215, 346] on tr "aia-prospecting-used-off-make 100,463 7,658 $1,277 7.62% $0.17 $12.71 7,850" at bounding box center [511, 333] width 924 height 48
copy tr "100,463 7,658 $1,277 7.62%"
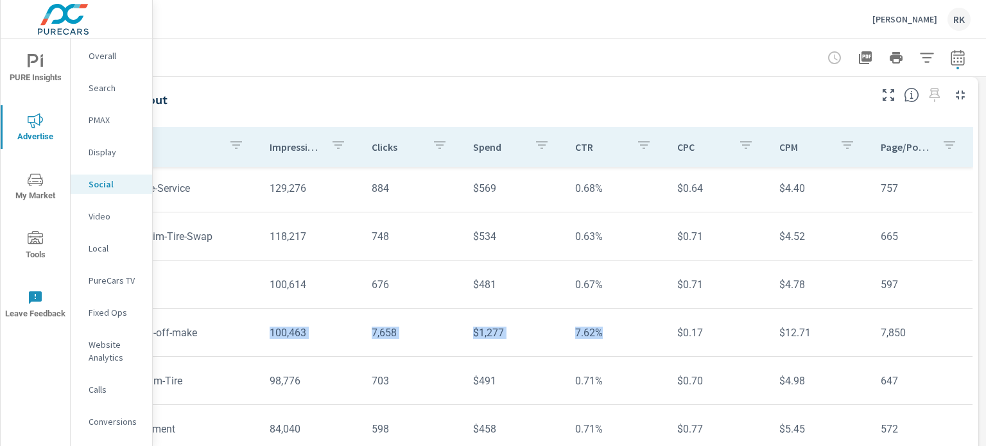
click at [215, 346] on td "aia-prospecting-used-off-make" at bounding box center [154, 333] width 211 height 33
click at [111, 356] on p "Website Analytics" at bounding box center [115, 351] width 53 height 26
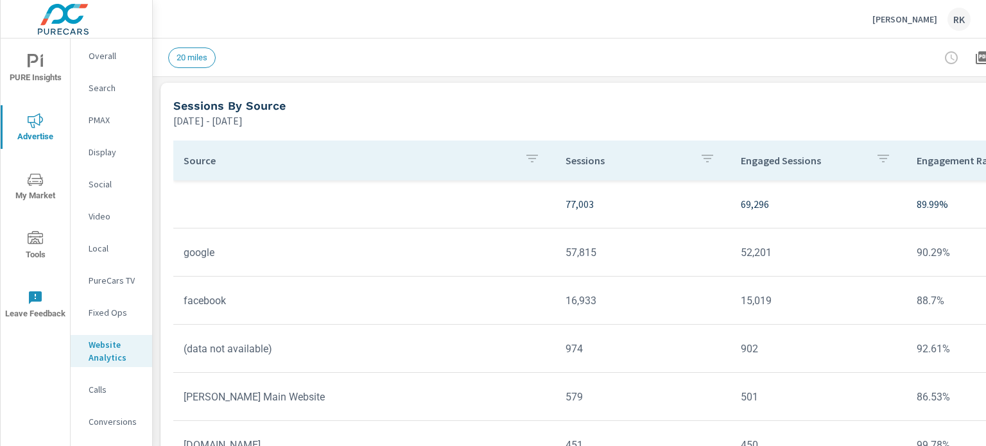
scroll to position [1056, 0]
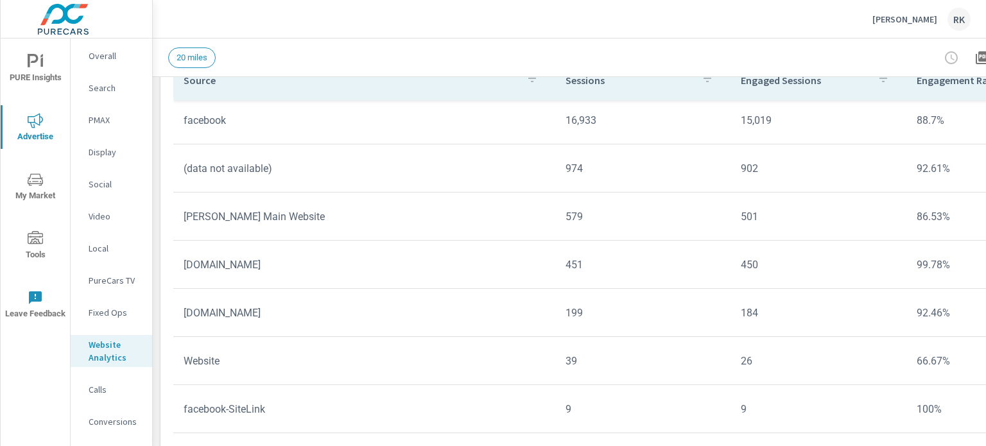
scroll to position [1220, 0]
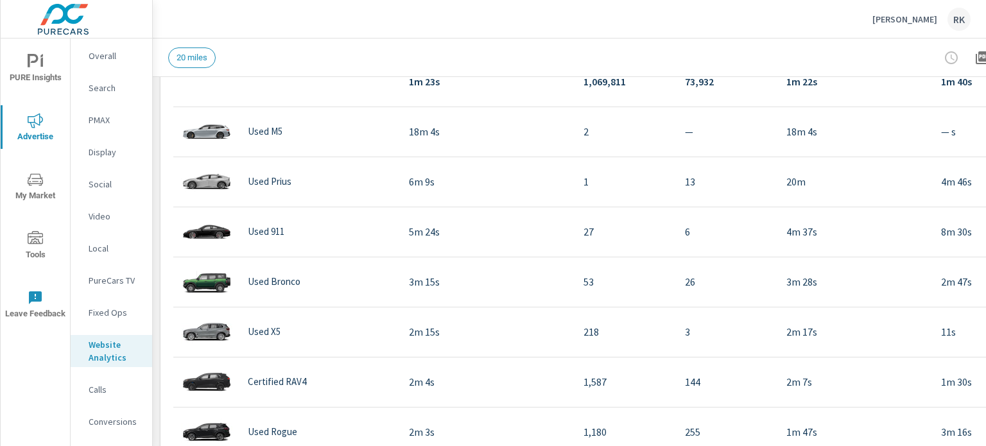
scroll to position [236, 0]
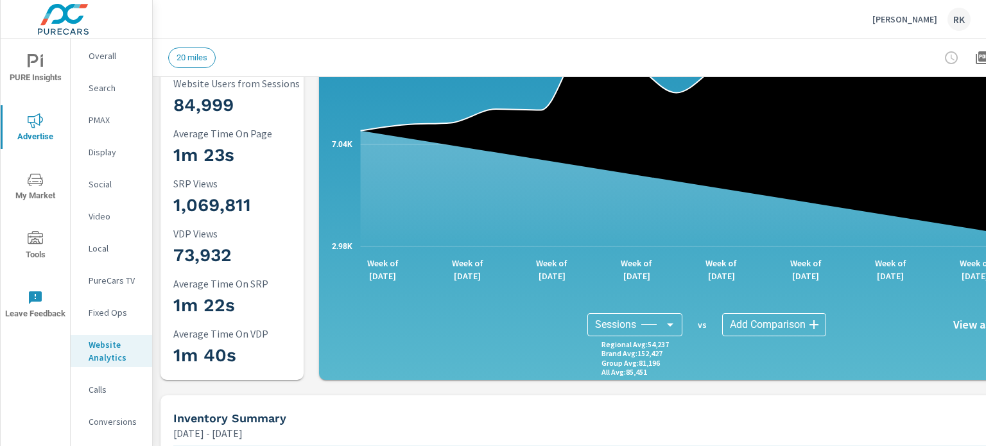
scroll to position [110, 0]
click at [44, 130] on span "Advertise" at bounding box center [35, 128] width 62 height 31
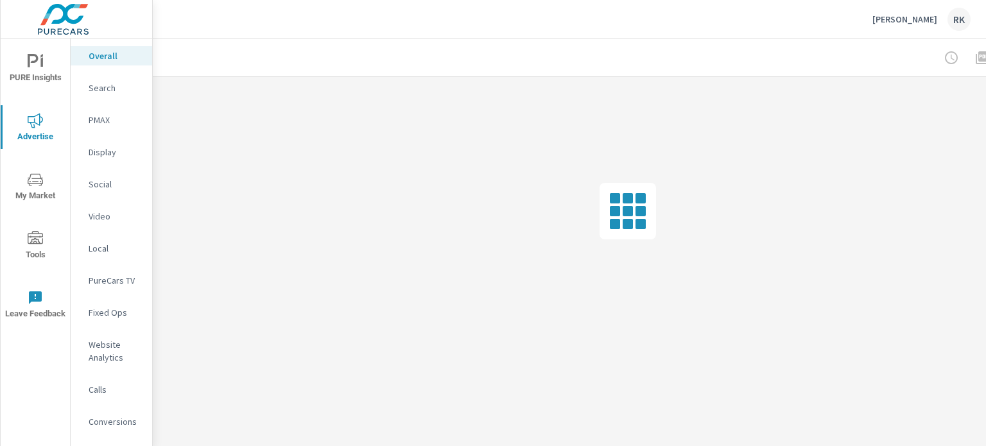
click at [97, 121] on p "PMAX" at bounding box center [115, 120] width 53 height 13
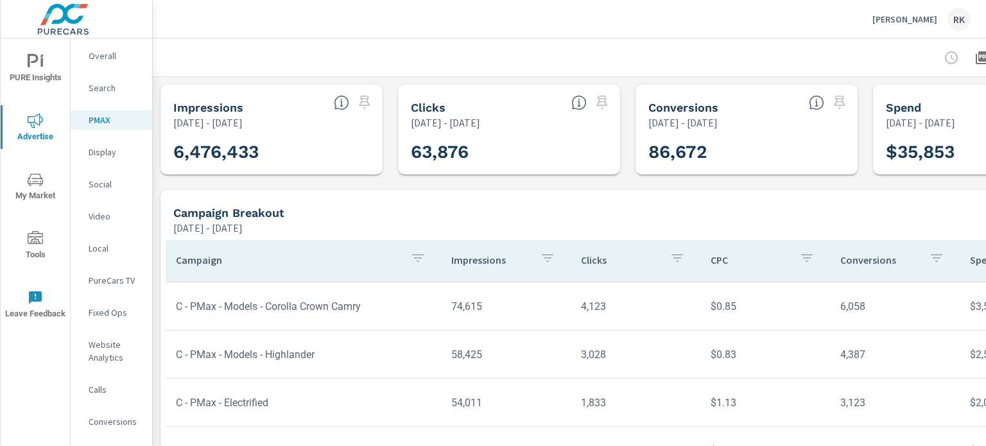
scroll to position [205, 0]
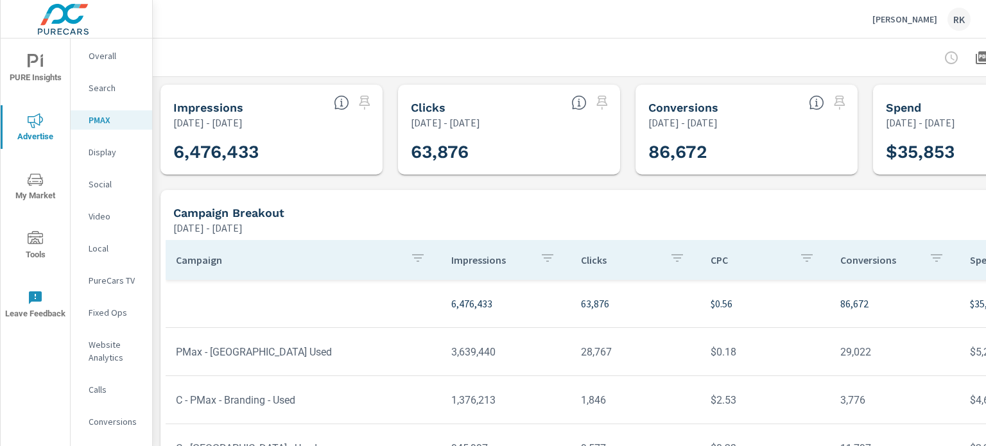
click at [393, 406] on td "C - PMax - Branding - Used" at bounding box center [303, 400] width 275 height 33
click at [574, 408] on td "1,846" at bounding box center [636, 400] width 130 height 33
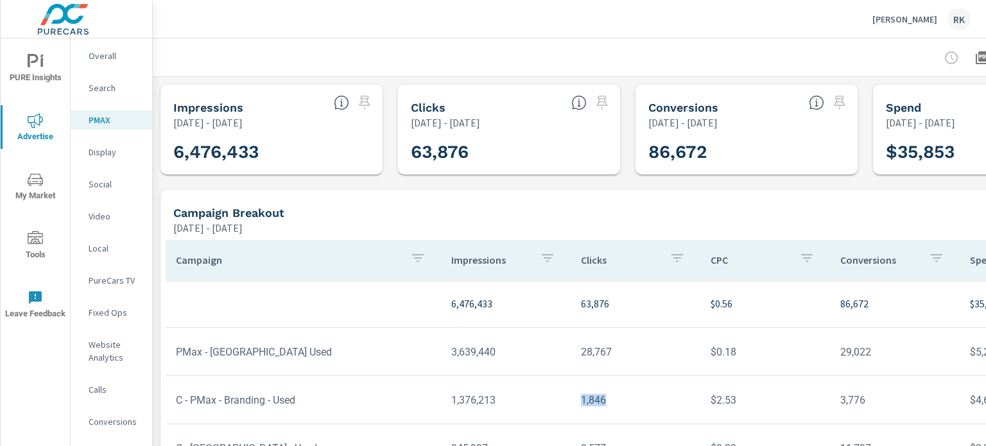
click at [574, 408] on td "1,846" at bounding box center [636, 400] width 130 height 33
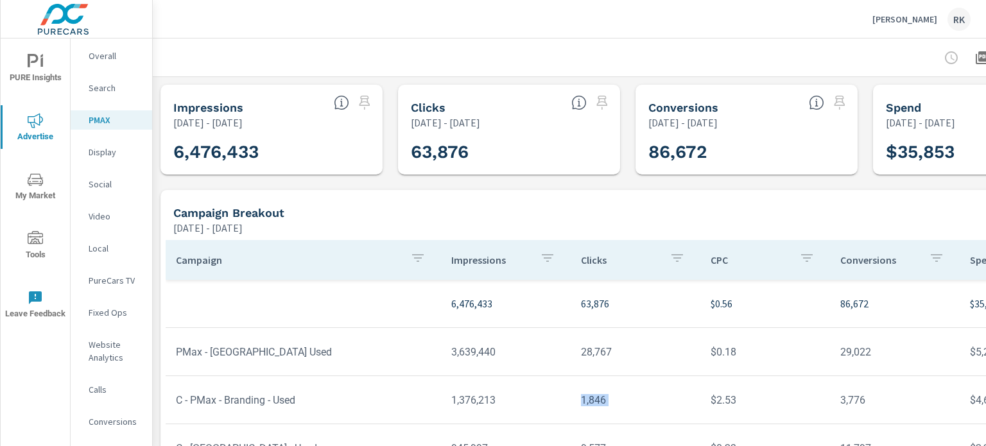
click at [574, 408] on td "1,846" at bounding box center [636, 400] width 130 height 33
click at [470, 405] on td "1,376,213" at bounding box center [506, 400] width 130 height 33
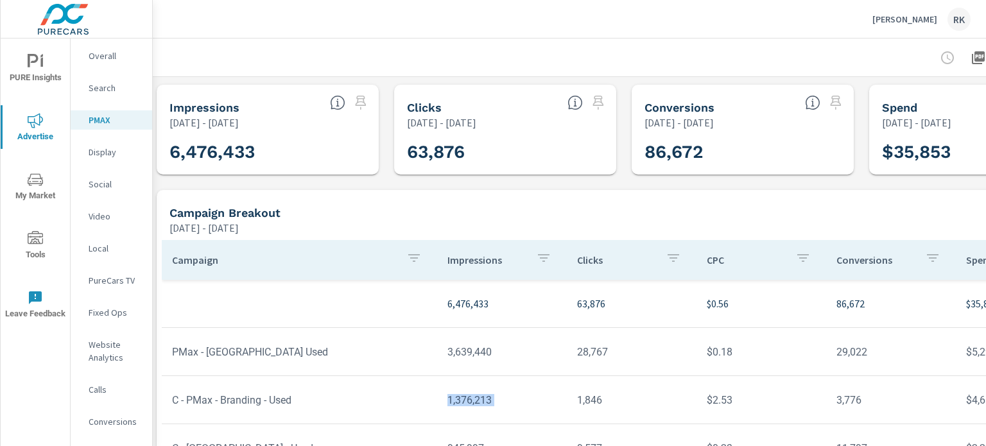
scroll to position [32, 0]
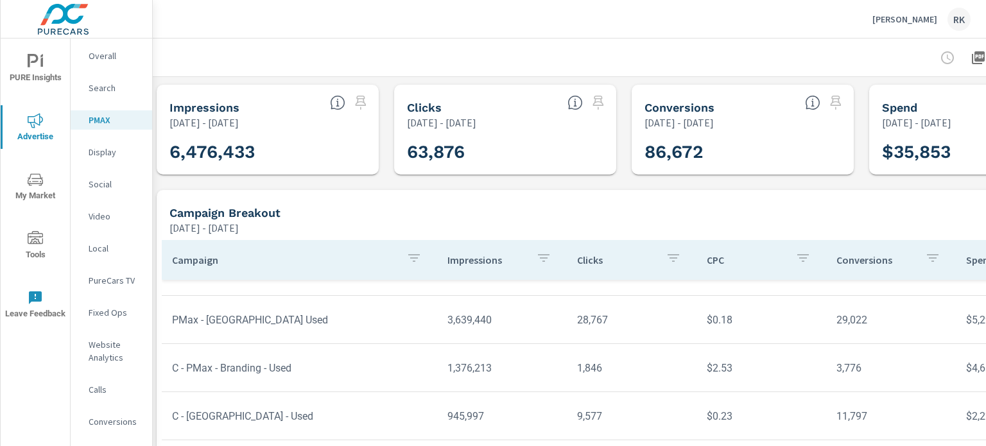
click at [336, 383] on td "C - PMax - Branding - Used" at bounding box center [299, 368] width 275 height 33
click at [263, 371] on td "C - PMax - Branding - Used" at bounding box center [299, 368] width 275 height 33
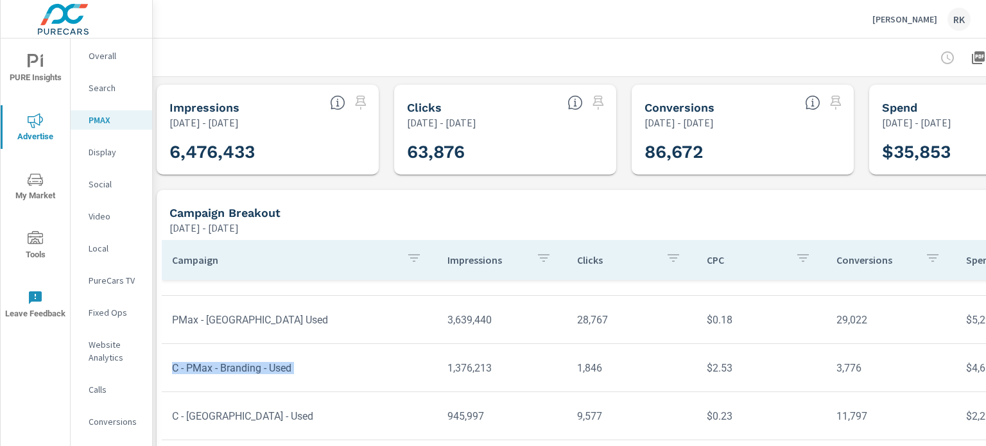
click at [263, 371] on td "C - PMax - Branding - Used" at bounding box center [299, 368] width 275 height 33
click at [456, 362] on td "1,376,213" at bounding box center [502, 368] width 130 height 33
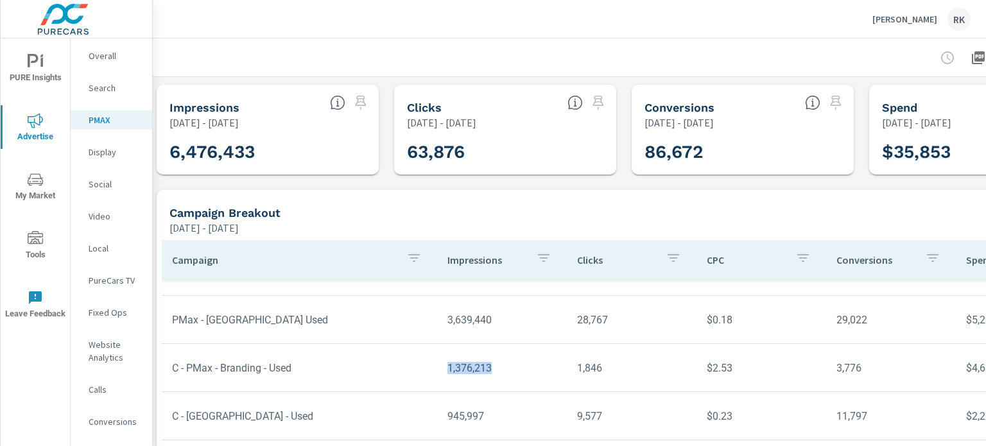
click at [456, 362] on td "1,376,213" at bounding box center [502, 368] width 130 height 33
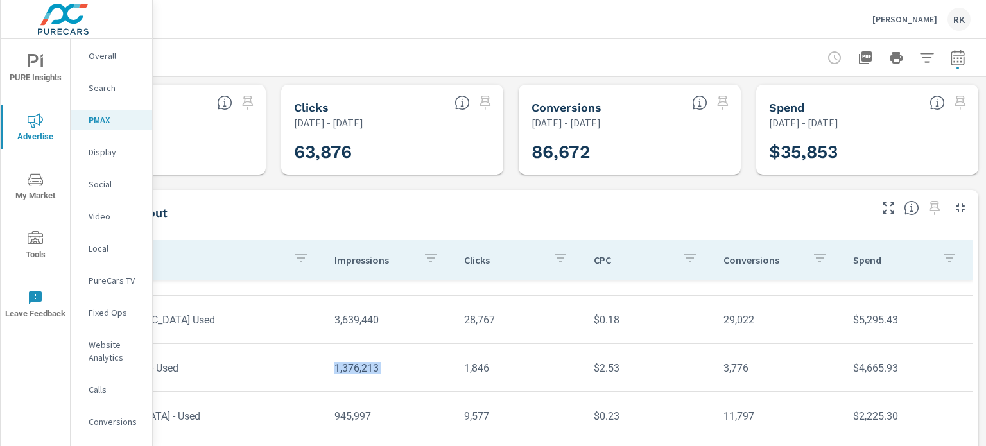
scroll to position [0, 126]
click at [950, 62] on icon "button" at bounding box center [957, 57] width 15 height 15
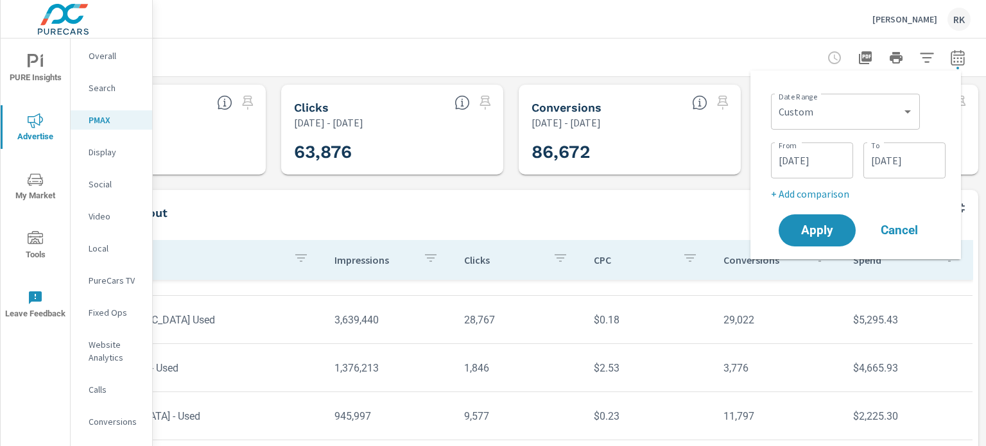
click at [848, 159] on input "05/18/2025" at bounding box center [812, 161] width 72 height 26
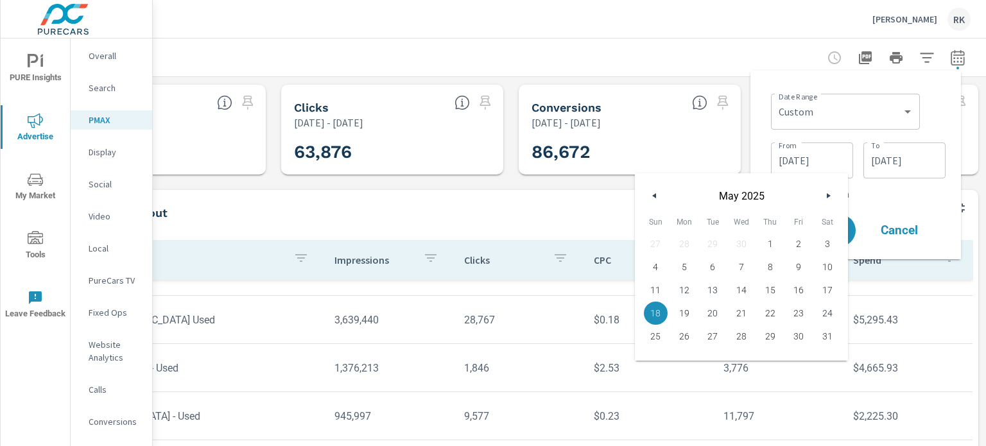
click at [830, 195] on icon "button" at bounding box center [830, 195] width 6 height 5
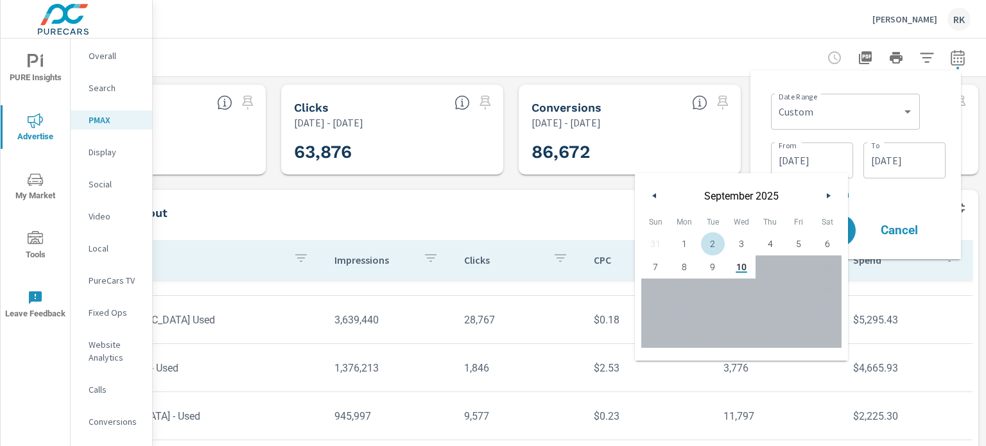
click at [647, 191] on div "September 2025" at bounding box center [741, 192] width 213 height 39
click at [652, 195] on icon "button" at bounding box center [653, 195] width 6 height 5
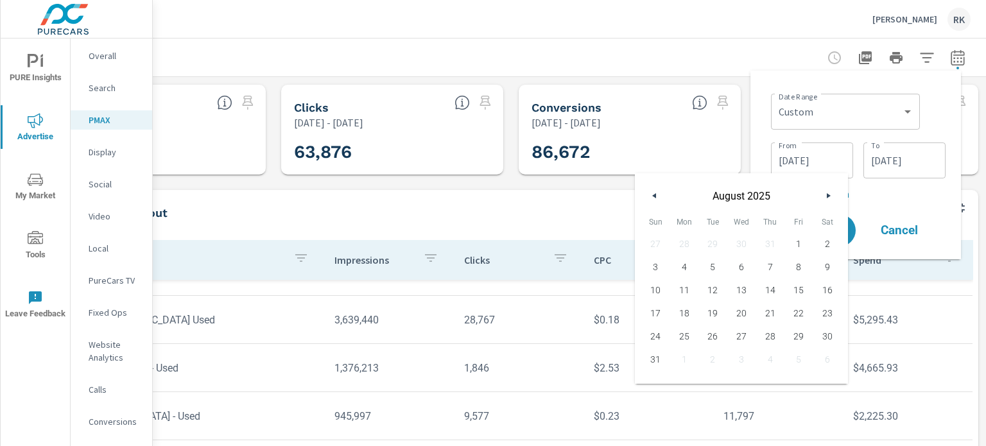
click at [652, 195] on icon "button" at bounding box center [653, 195] width 6 height 5
click at [711, 247] on span "1" at bounding box center [713, 244] width 29 height 17
type input "07/01/2025"
click at [919, 194] on p "+ Add comparison" at bounding box center [858, 193] width 175 height 15
select select "Previous period"
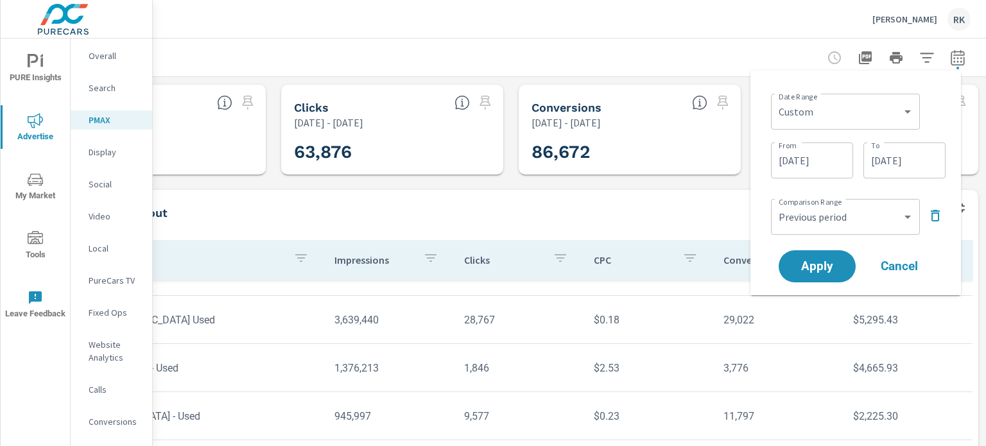
click at [936, 216] on icon "button" at bounding box center [935, 215] width 15 height 15
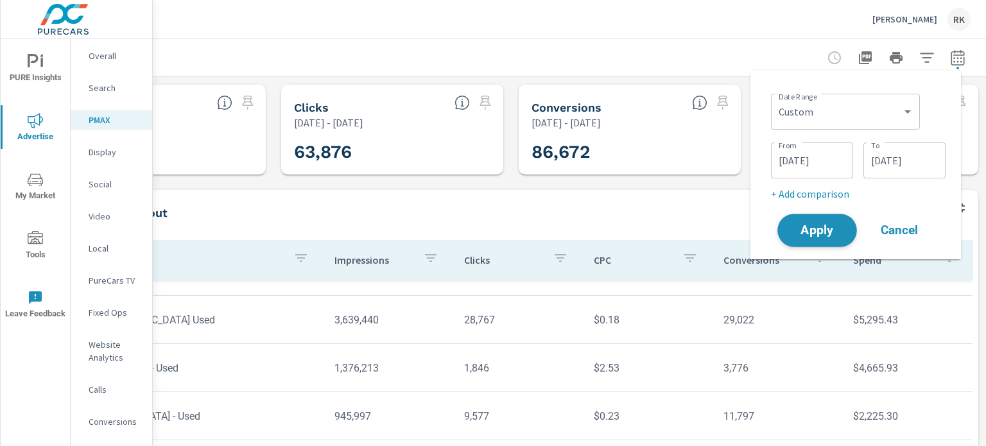
click at [815, 233] on span "Apply" at bounding box center [817, 231] width 53 height 12
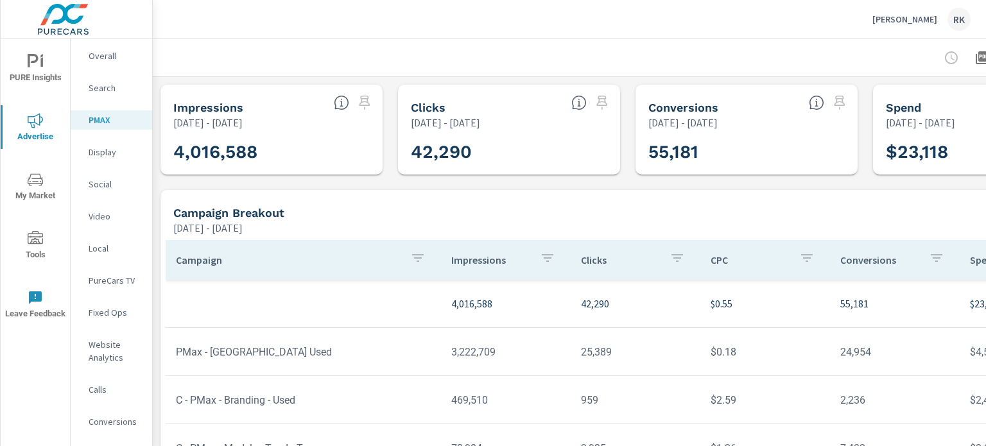
click at [724, 401] on td "$2.59" at bounding box center [766, 400] width 130 height 33
click at [734, 402] on td "$2.59" at bounding box center [766, 400] width 130 height 33
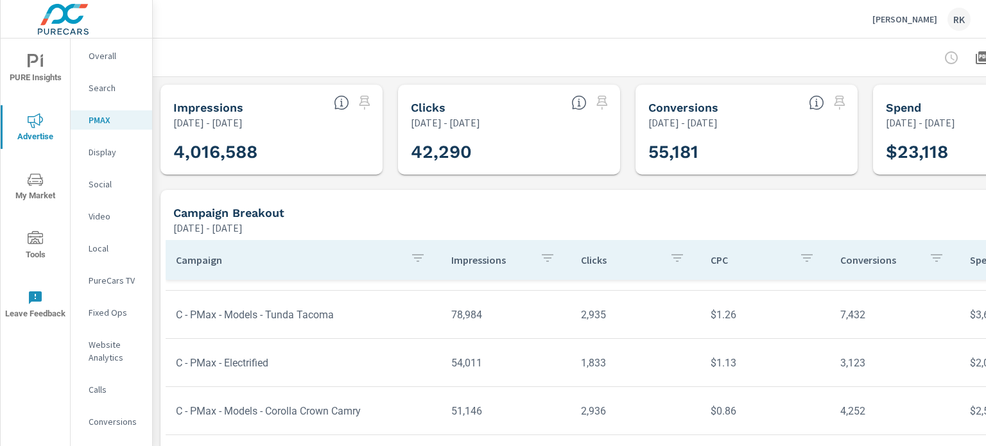
scroll to position [135, 0]
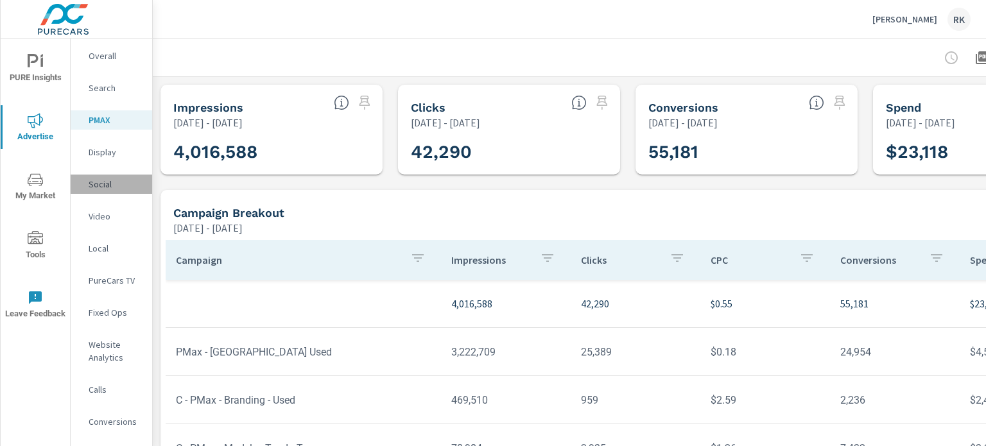
click at [100, 182] on p "Social" at bounding box center [115, 184] width 53 height 13
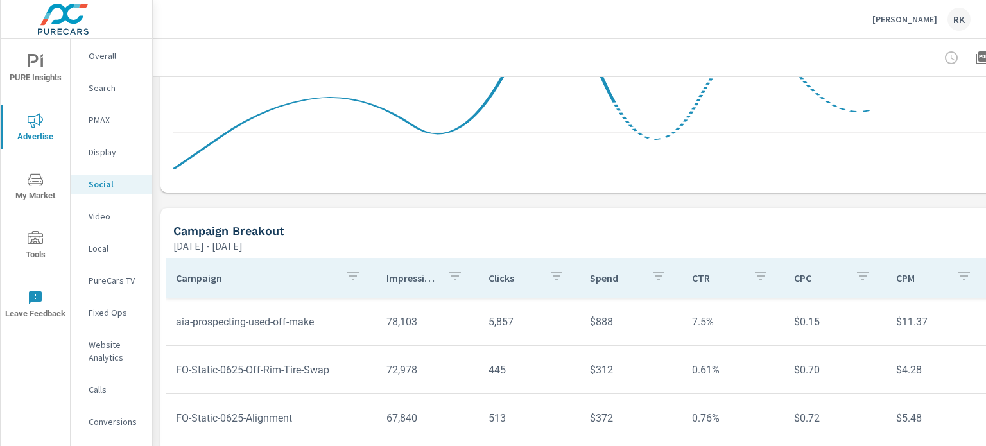
scroll to position [299, 0]
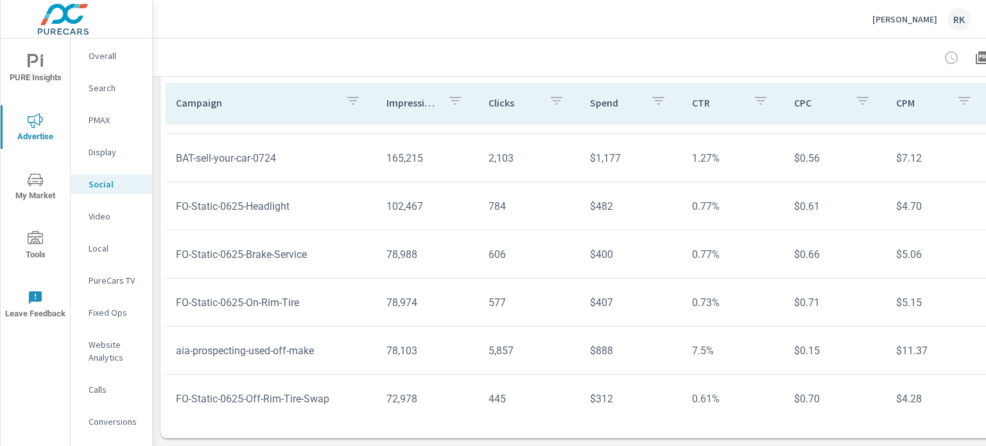
scroll to position [80, 0]
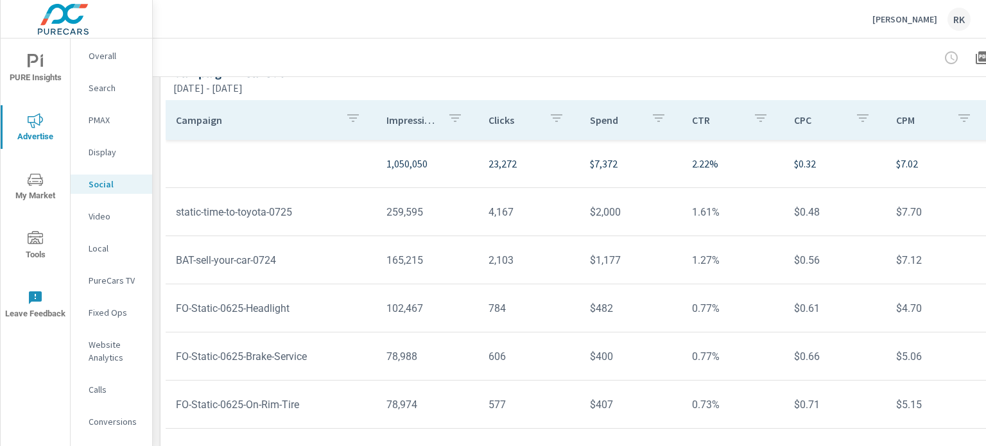
scroll to position [455, 0]
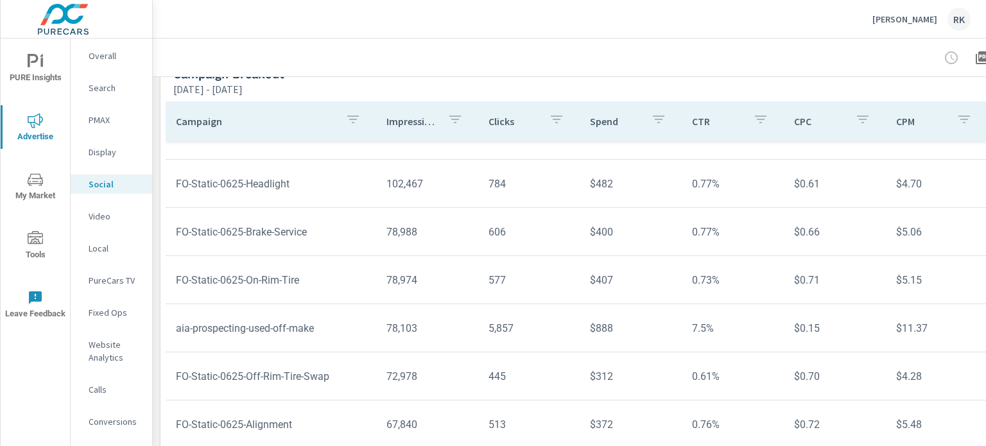
scroll to position [126, 0]
click at [394, 331] on td "78,103" at bounding box center [427, 328] width 102 height 33
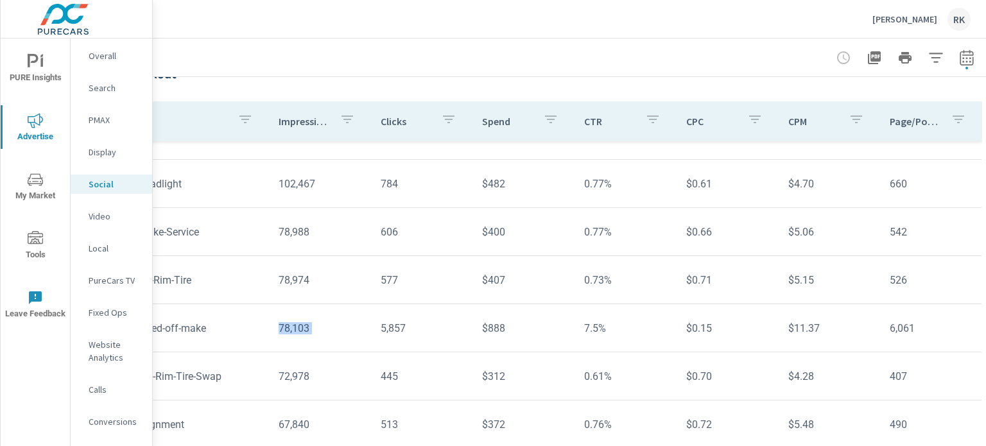
scroll to position [455, 126]
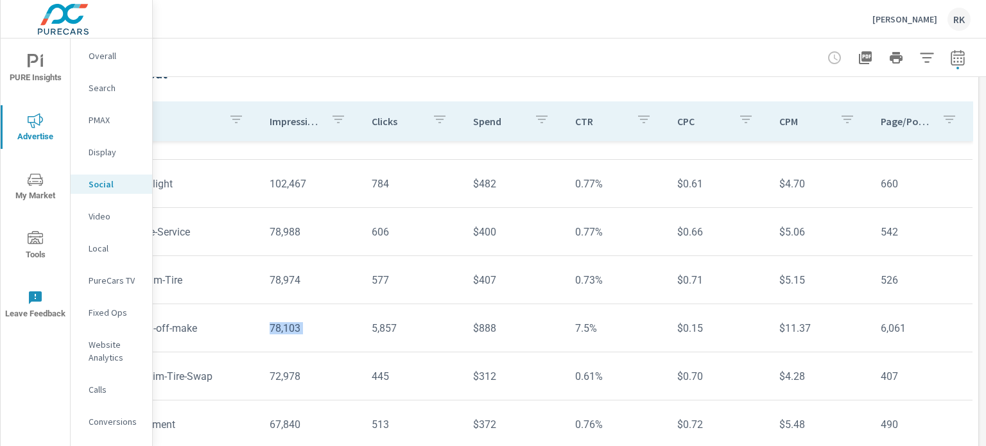
click at [953, 54] on icon "button" at bounding box center [957, 56] width 13 height 15
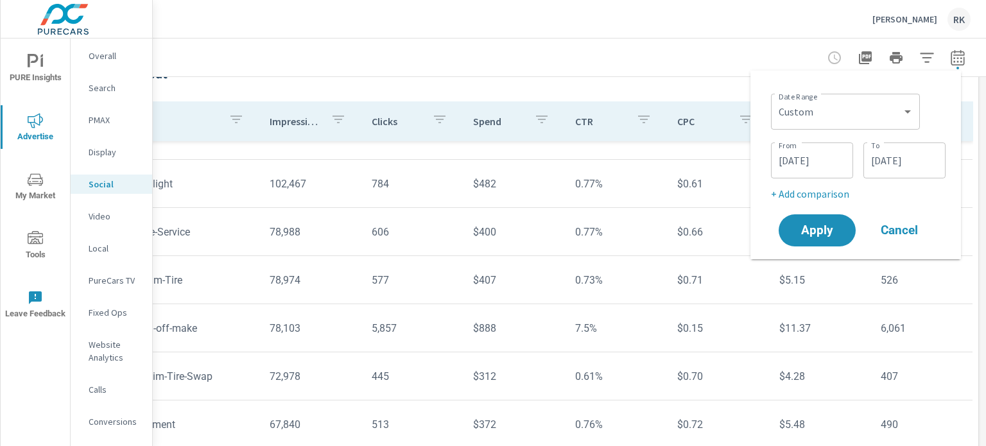
click at [838, 155] on input "07/01/2025" at bounding box center [812, 161] width 72 height 26
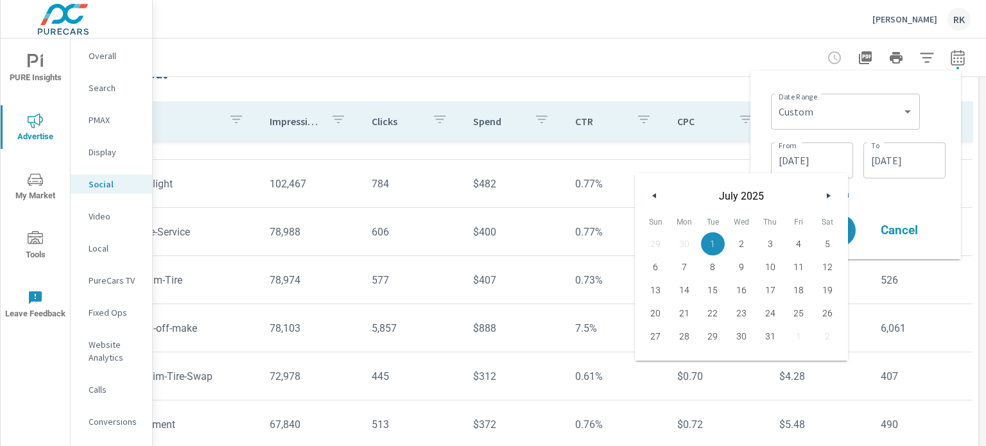
click at [657, 198] on button "button" at bounding box center [654, 195] width 15 height 15
click at [656, 310] on span "18" at bounding box center [655, 313] width 29 height 17
type input "05/18/2025"
click at [893, 200] on p "+ Add comparison" at bounding box center [858, 193] width 175 height 15
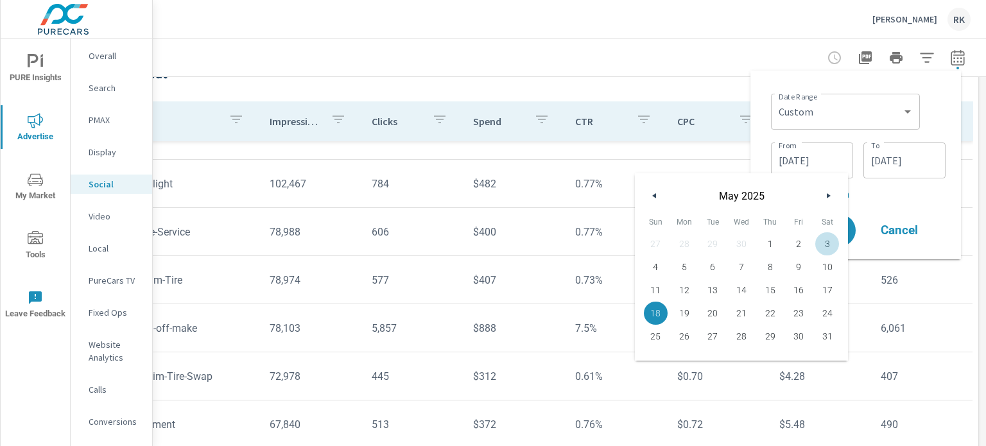
select select "Previous period"
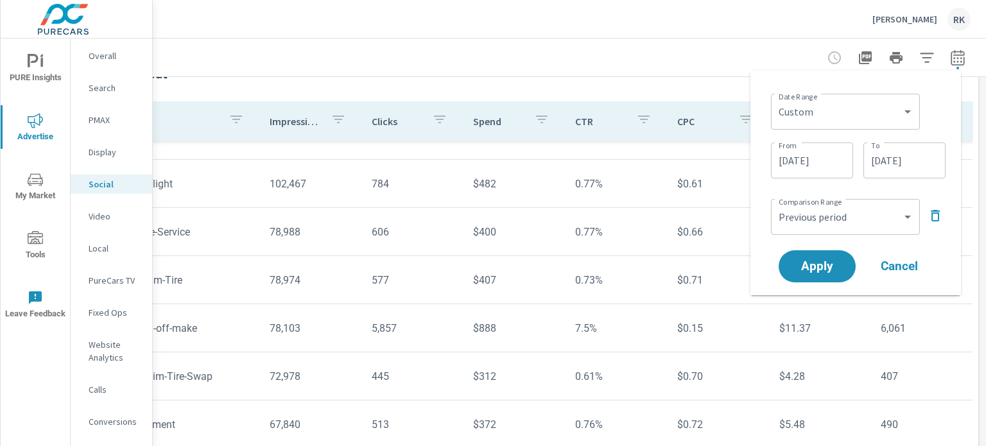
click at [939, 214] on icon "button" at bounding box center [935, 216] width 9 height 12
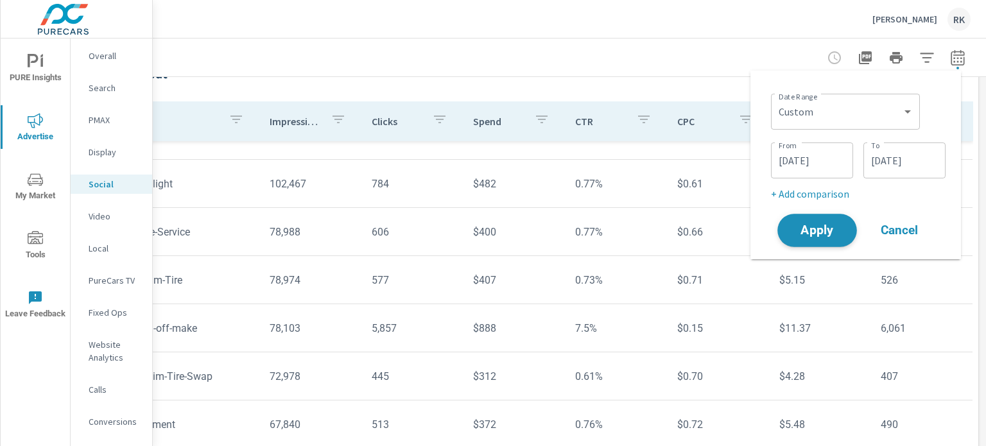
click at [814, 237] on span "Apply" at bounding box center [817, 231] width 53 height 12
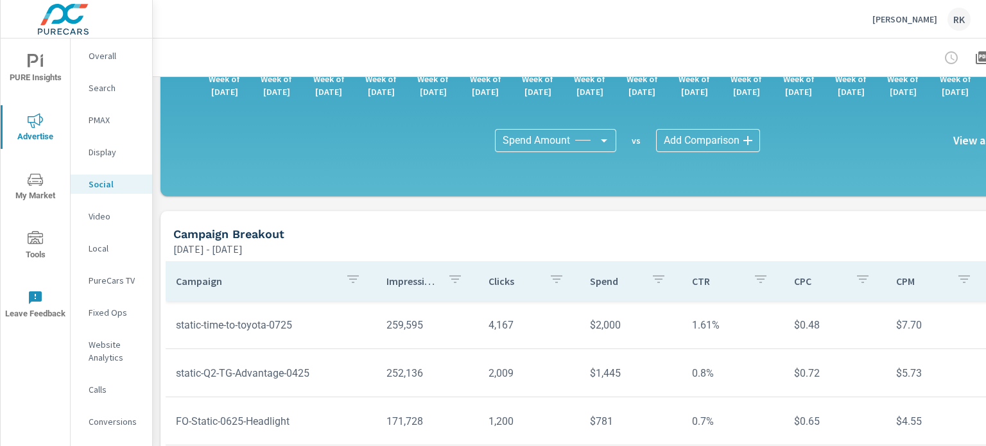
scroll to position [320, 0]
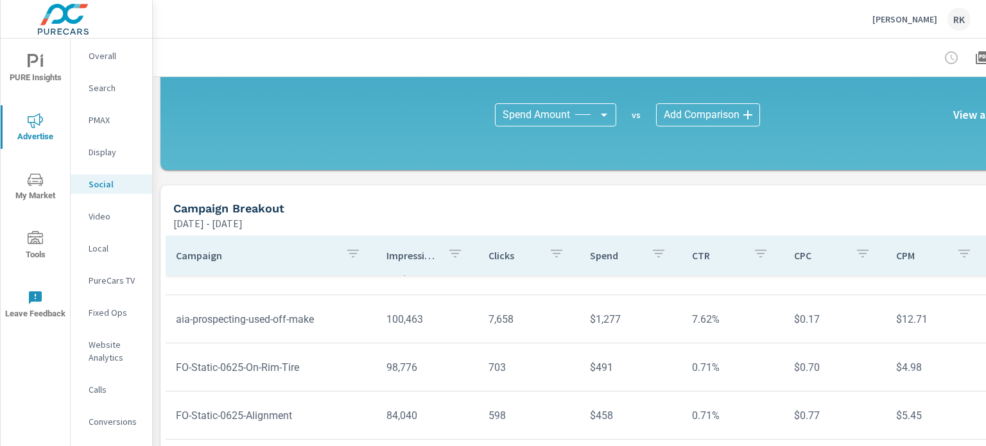
scroll to position [432, 0]
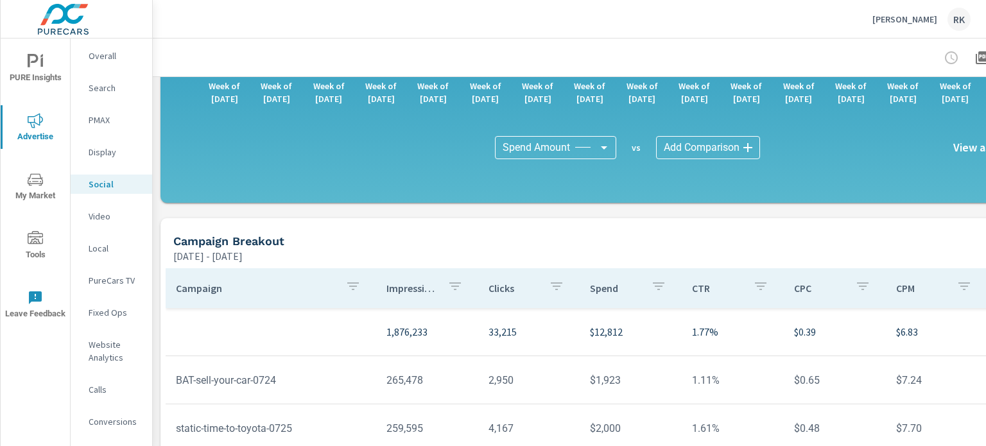
click at [434, 340] on p "1,876,233" at bounding box center [428, 331] width 82 height 15
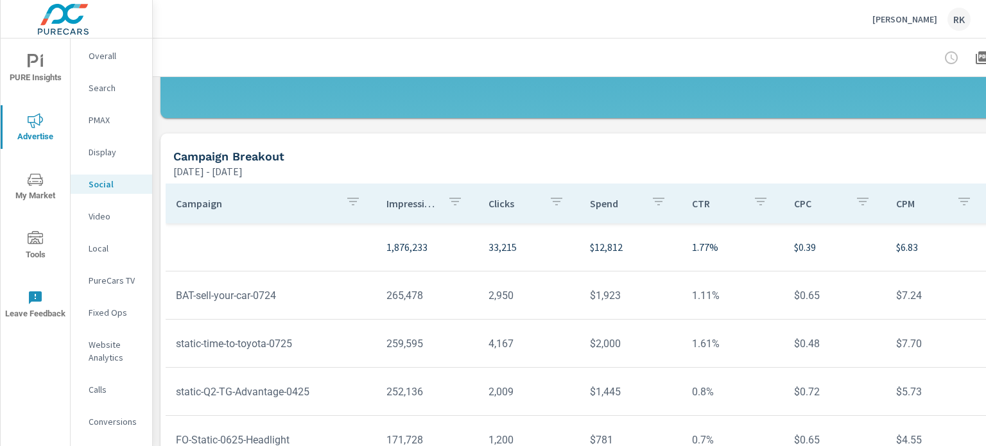
scroll to position [374, 0]
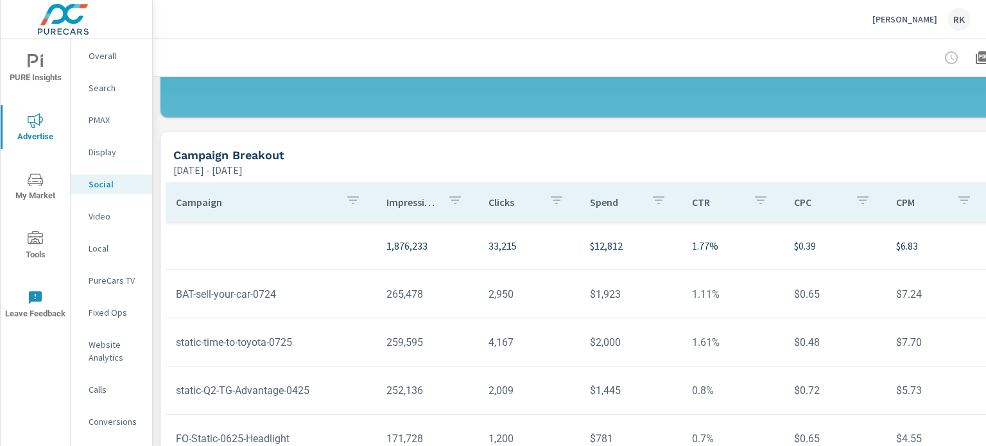
scroll to position [90, 0]
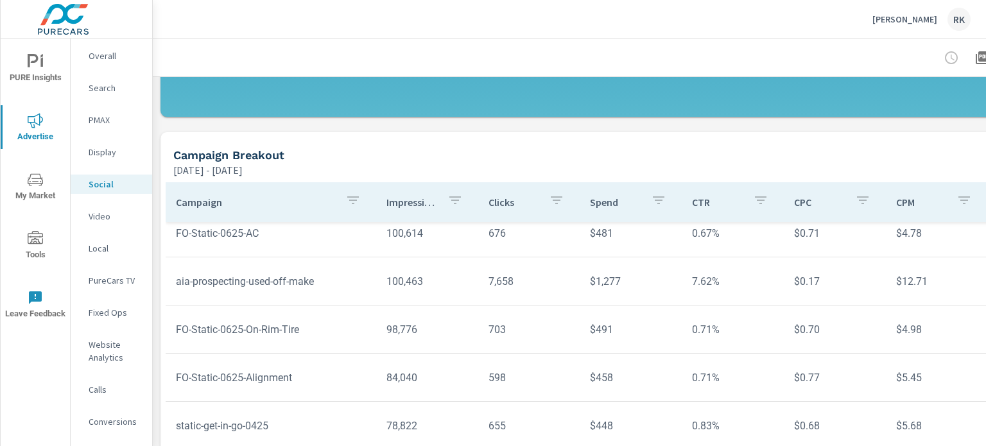
scroll to position [432, 0]
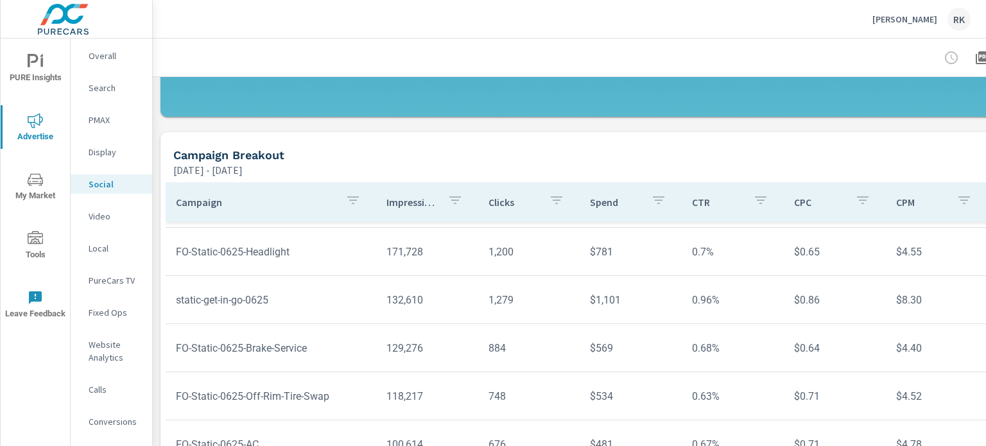
scroll to position [77, 0]
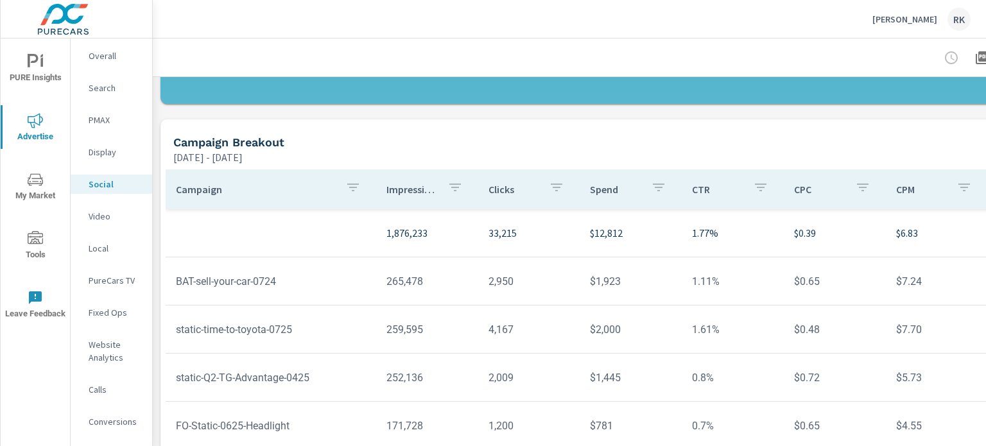
scroll to position [387, 0]
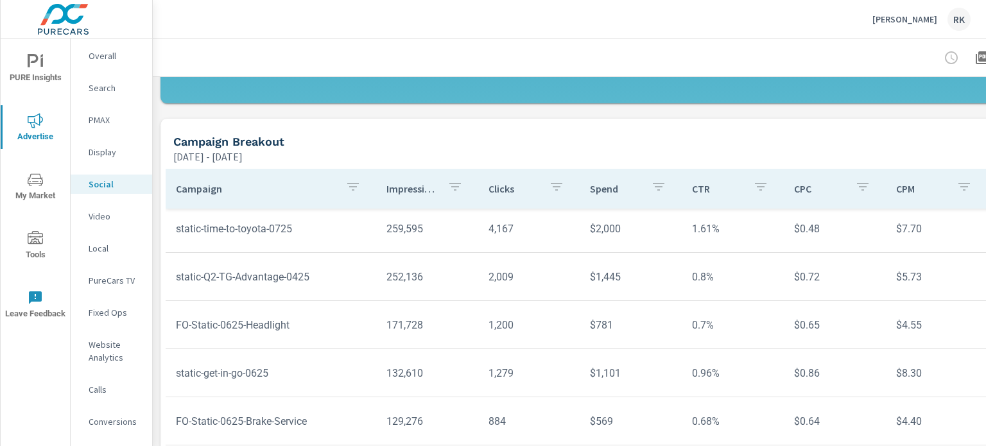
scroll to position [100, 0]
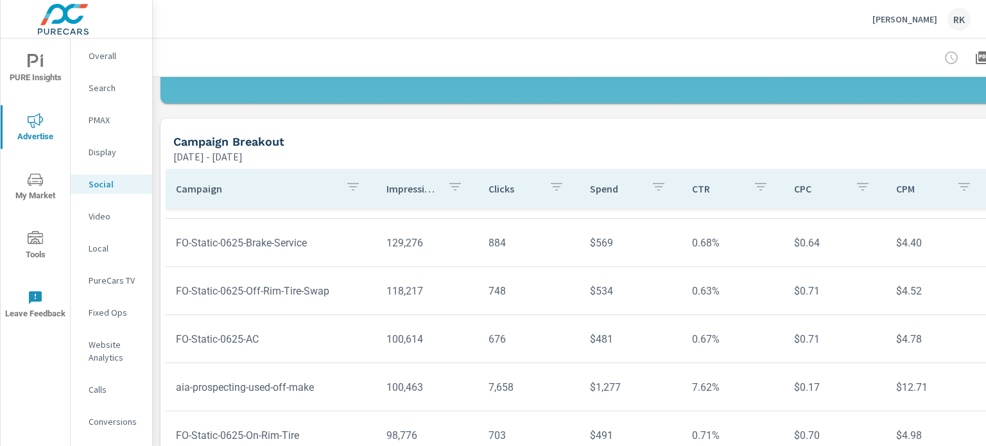
scroll to position [293, 0]
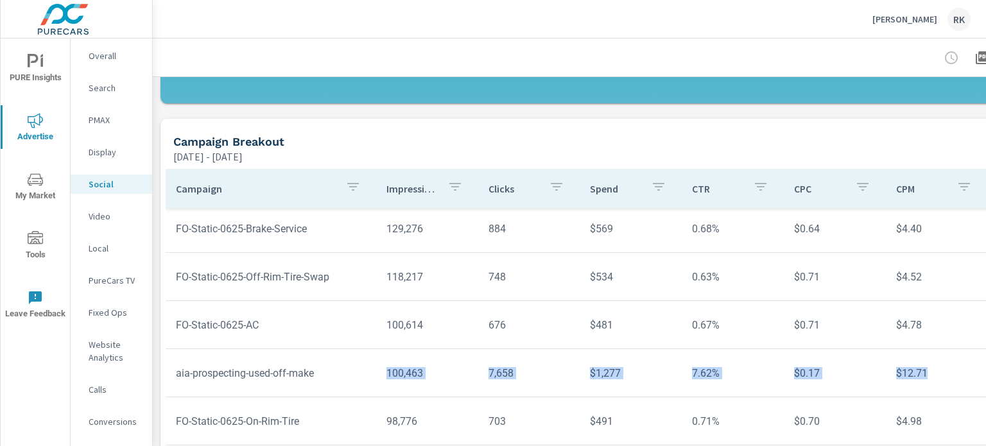
drag, startPoint x: 383, startPoint y: 375, endPoint x: 926, endPoint y: 378, distance: 543.2
click at [926, 378] on tr "aia-prospecting-used-off-make 100,463 7,658 $1,277 7.62% $0.17 $12.71 7,850" at bounding box center [628, 373] width 924 height 48
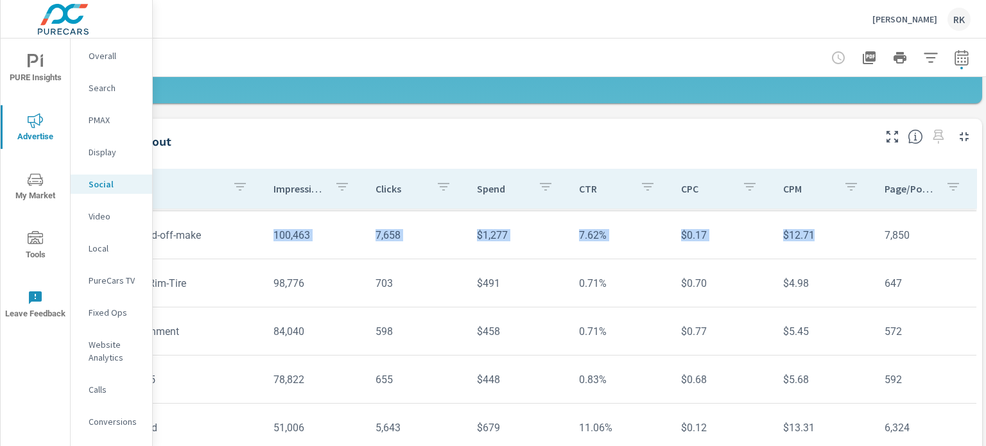
scroll to position [387, 126]
click at [37, 123] on icon "nav menu" at bounding box center [35, 120] width 15 height 15
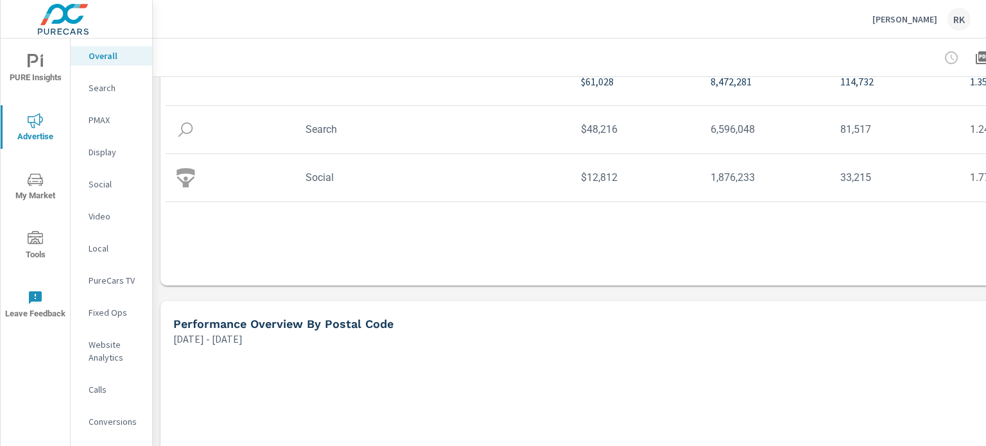
scroll to position [205, 0]
